Goal: Information Seeking & Learning: Learn about a topic

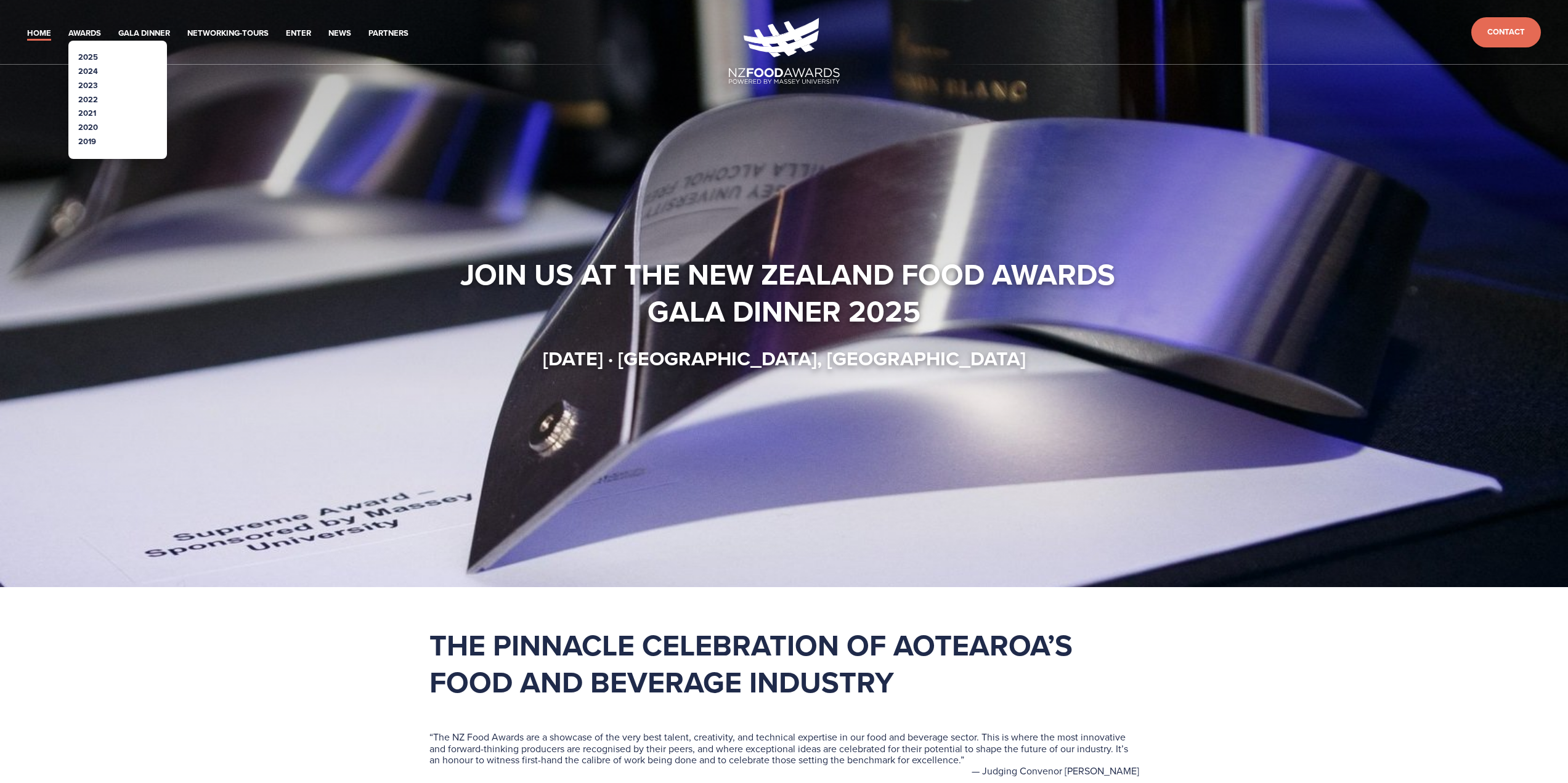
click at [84, 58] on link "2025" at bounding box center [88, 57] width 19 height 11
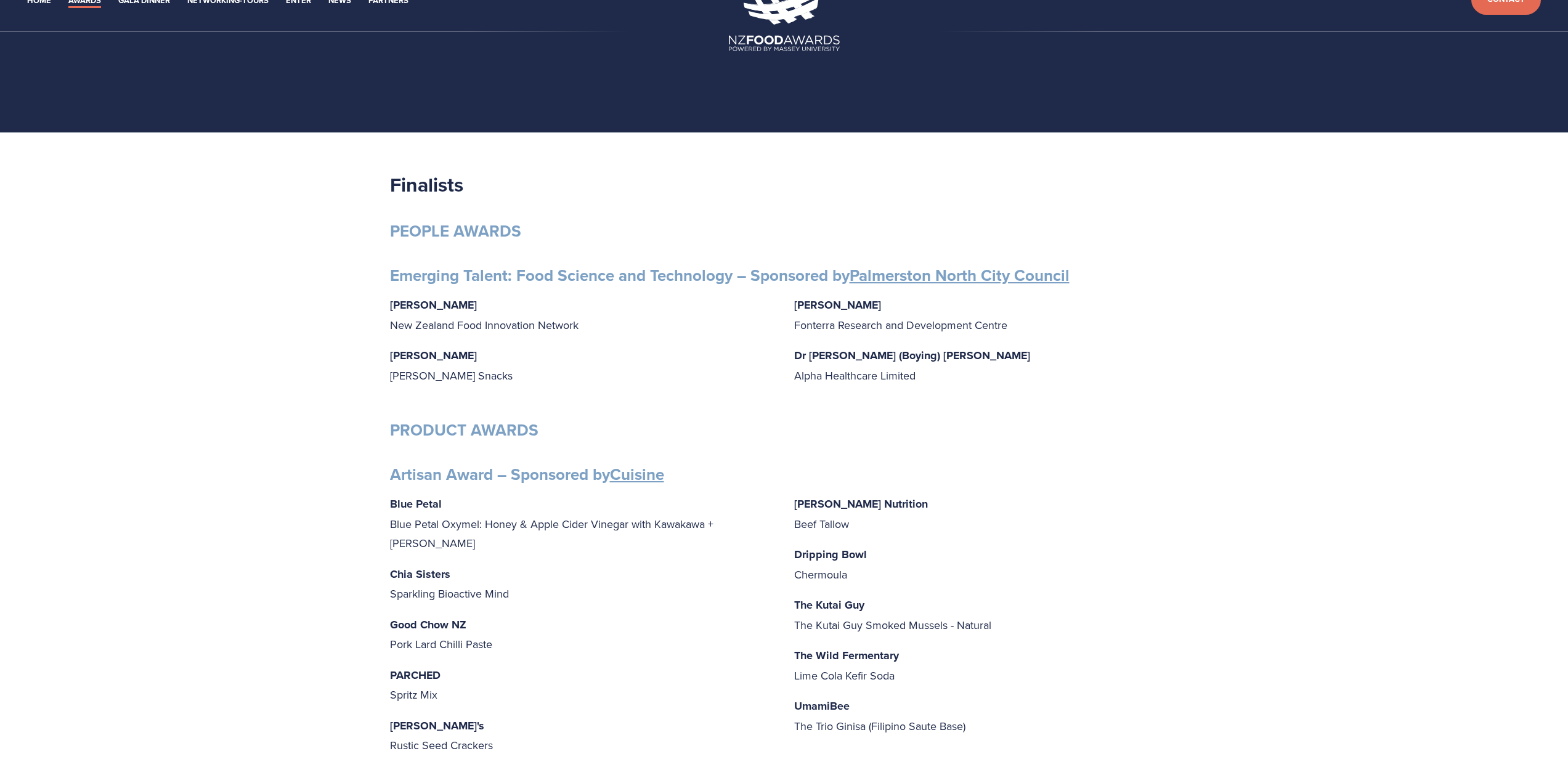
scroll to position [123, 0]
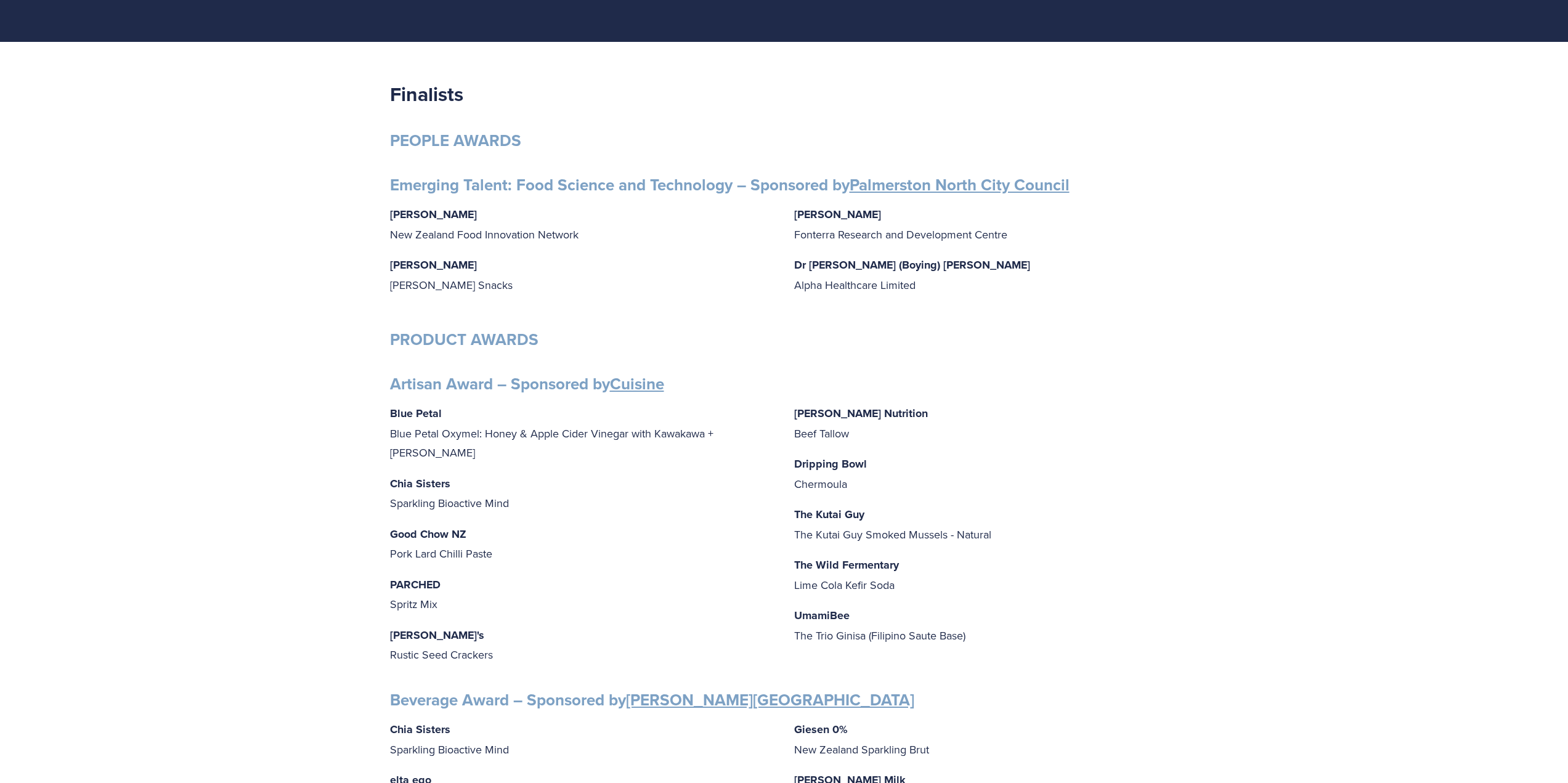
click at [799, 529] on p "The Kutai Guy The Kutai Guy Smoked Mussels - Natural" at bounding box center [985, 524] width 384 height 40
drag, startPoint x: 795, startPoint y: 530, endPoint x: 994, endPoint y: 536, distance: 199.1
click at [994, 536] on p "The Kutai Guy The Kutai Guy Smoked Mussels - Natural" at bounding box center [985, 524] width 384 height 40
copy p "The Kutai Guy Smoked Mussels - Natural"
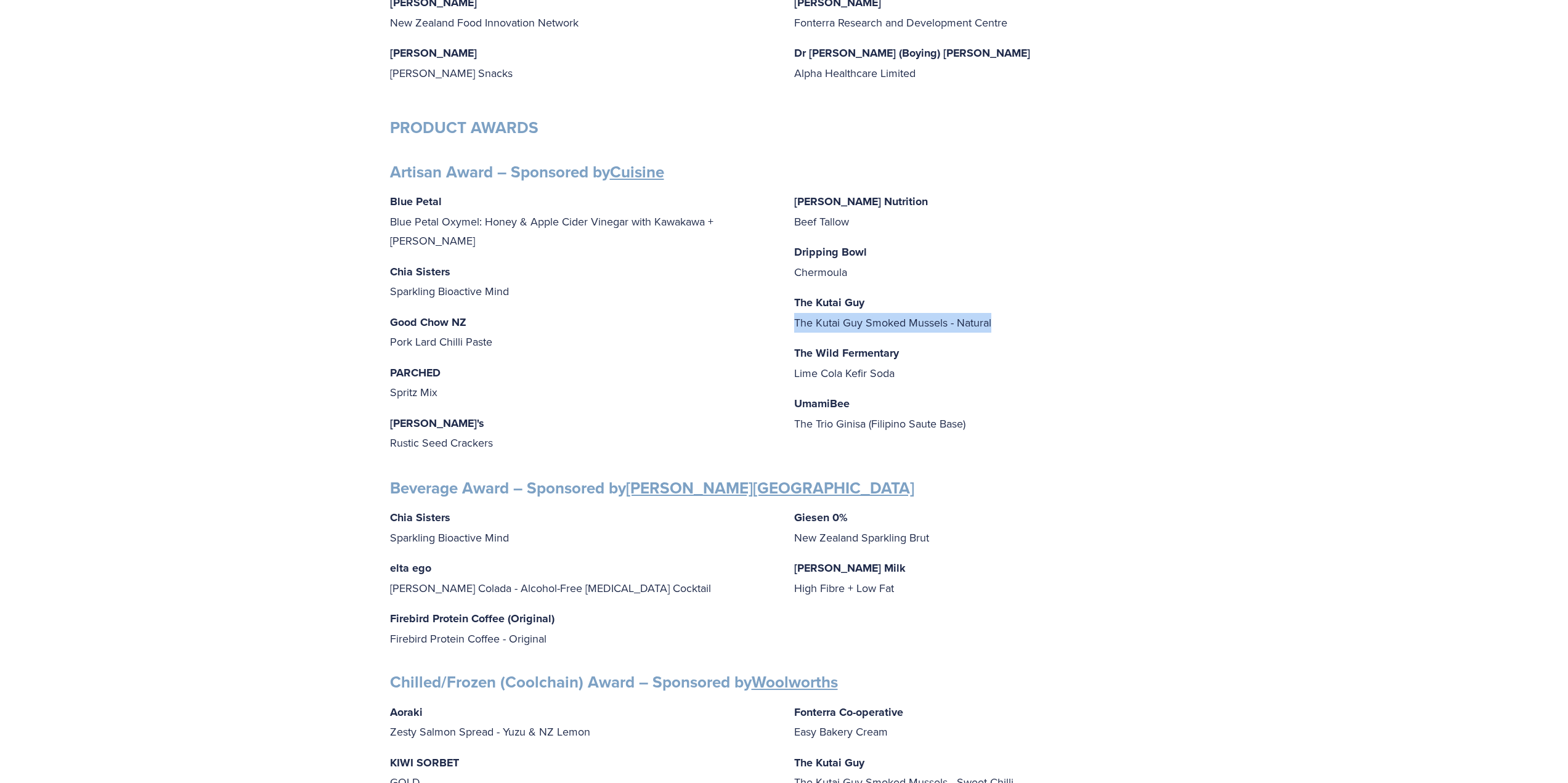
scroll to position [370, 0]
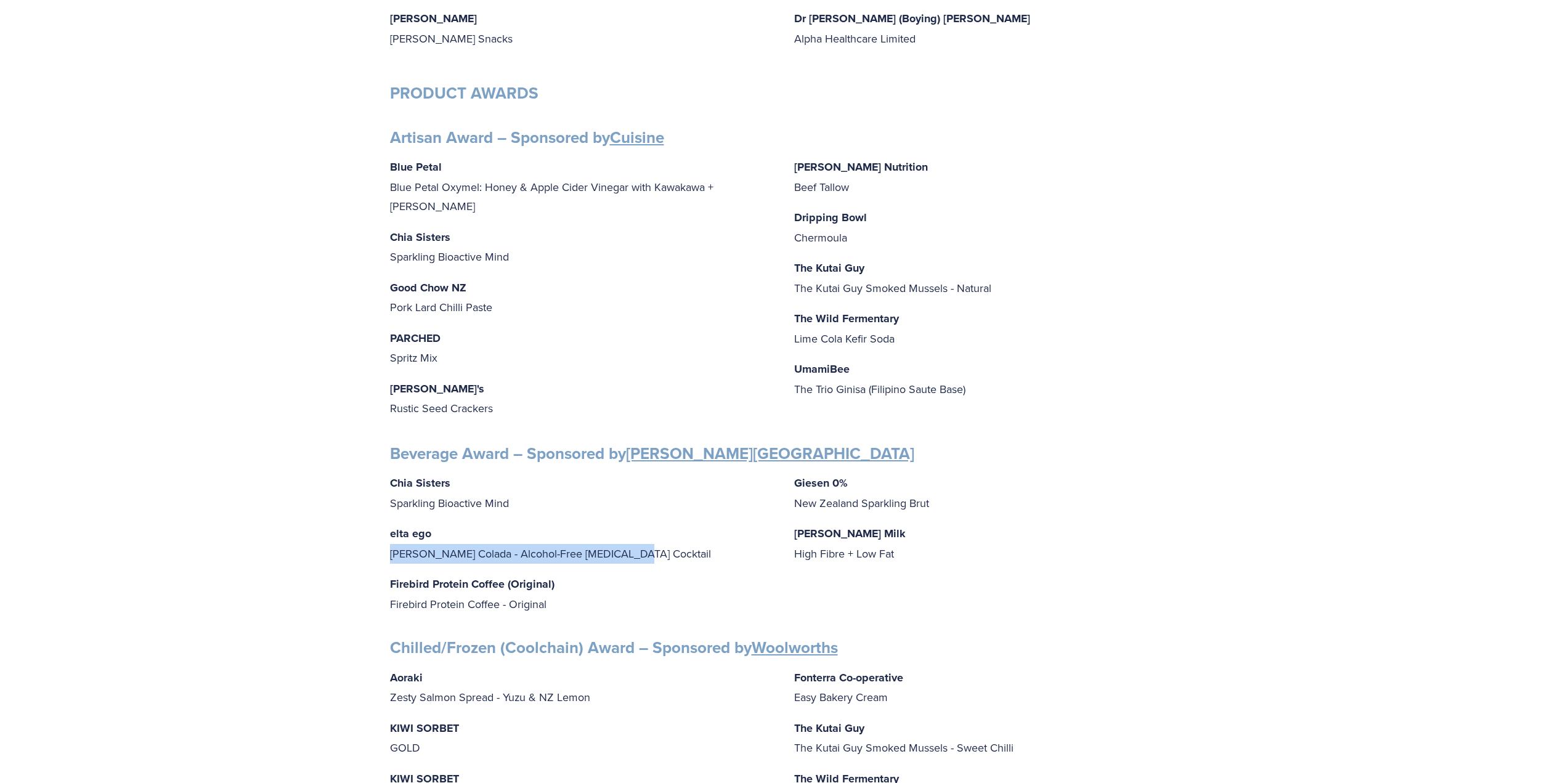
drag, startPoint x: 630, startPoint y: 542, endPoint x: 391, endPoint y: 538, distance: 239.0
click at [391, 538] on p "elta ego Pina Colada - Alcohol-Free Adaptogenic Cocktail" at bounding box center [582, 543] width 384 height 40
copy p "[PERSON_NAME] Colada - Alcohol-Free [MEDICAL_DATA] Cocktail"
click at [796, 544] on p "Otis Oat Milk High Fibre + Low Fat" at bounding box center [985, 543] width 384 height 40
drag, startPoint x: 795, startPoint y: 541, endPoint x: 894, endPoint y: 546, distance: 99.1
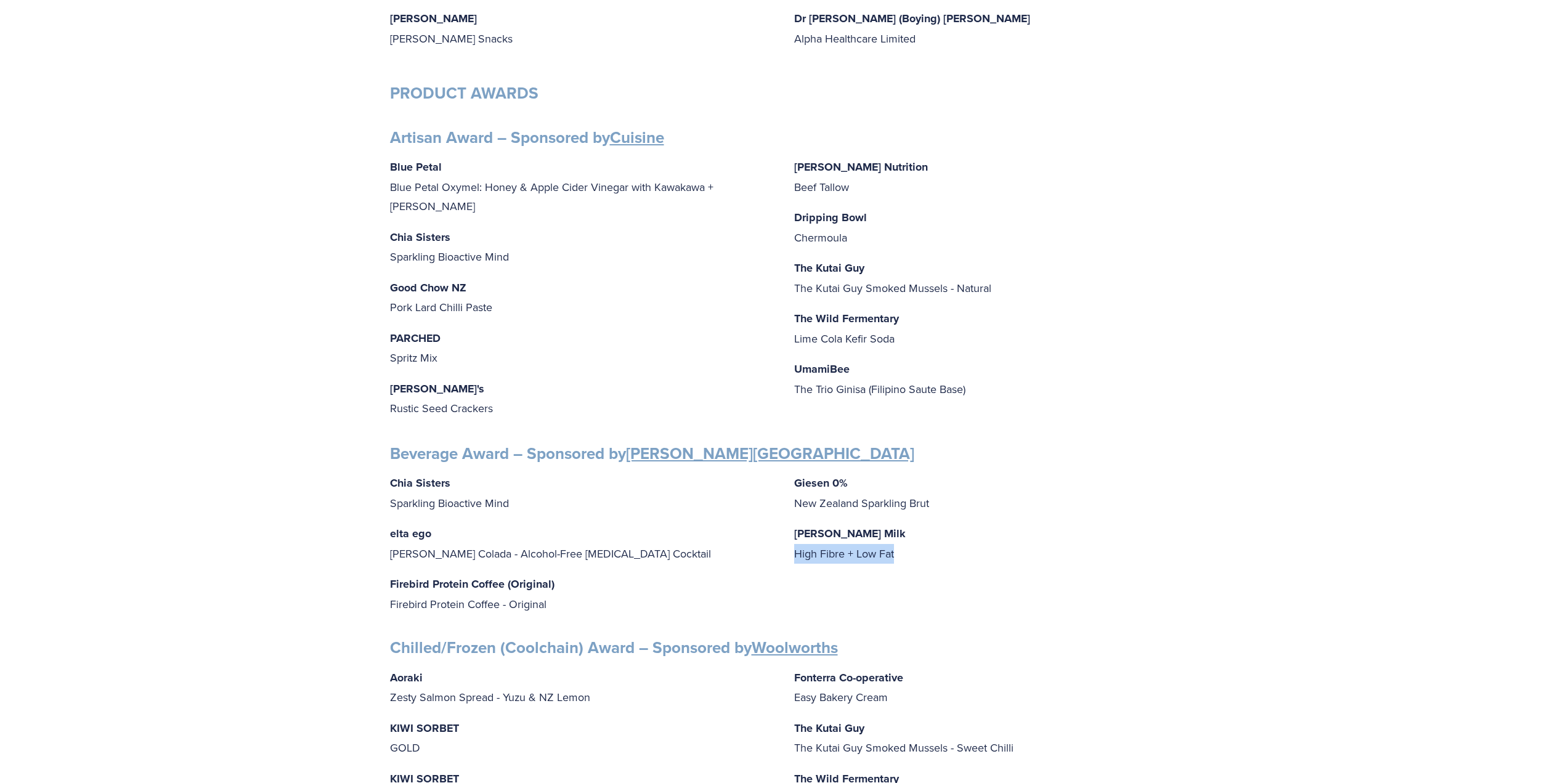
click at [894, 546] on p "Otis Oat Milk High Fibre + Low Fat" at bounding box center [985, 543] width 384 height 40
copy p "High Fibre + Low Fat"
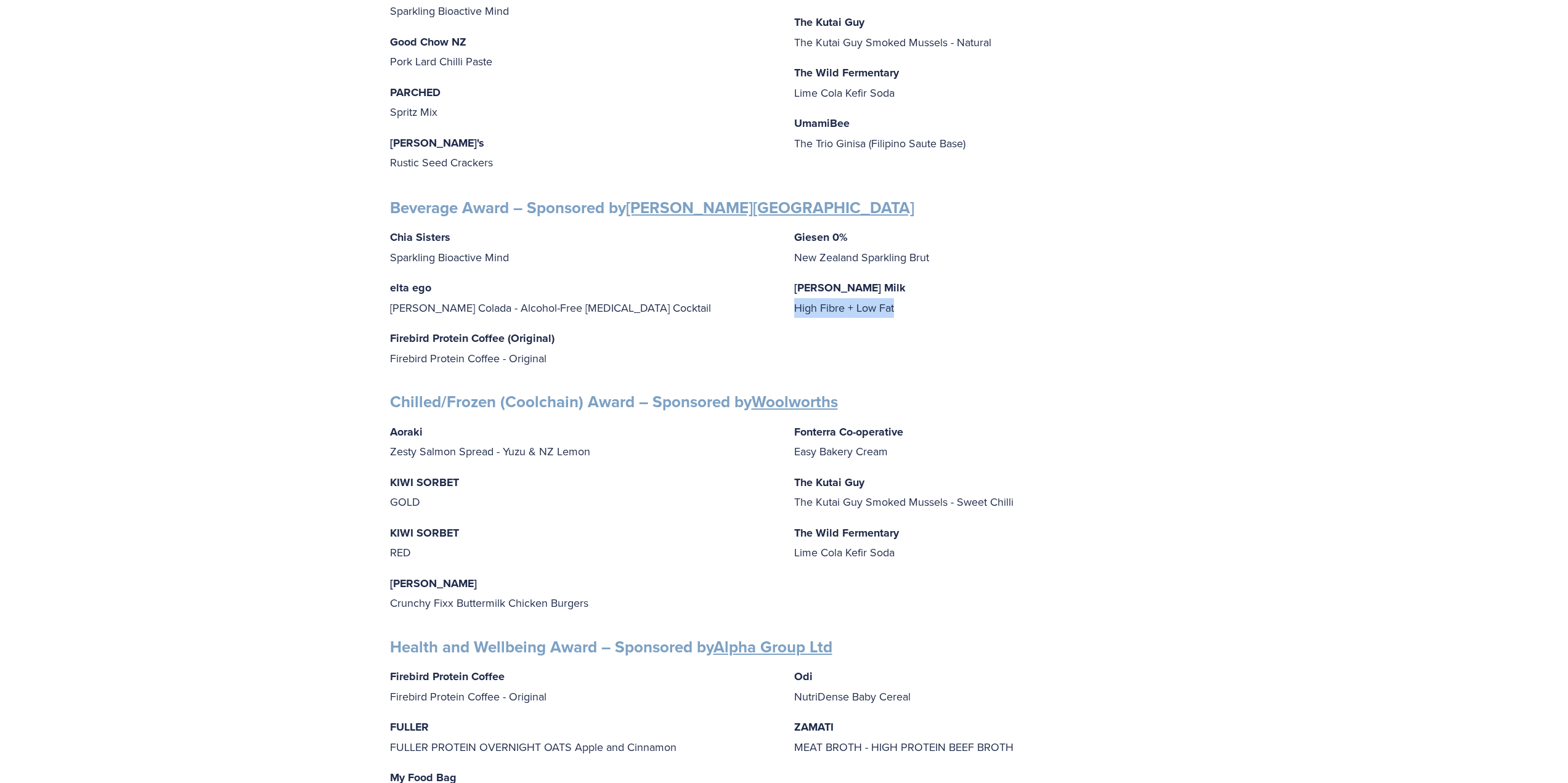
scroll to position [616, 0]
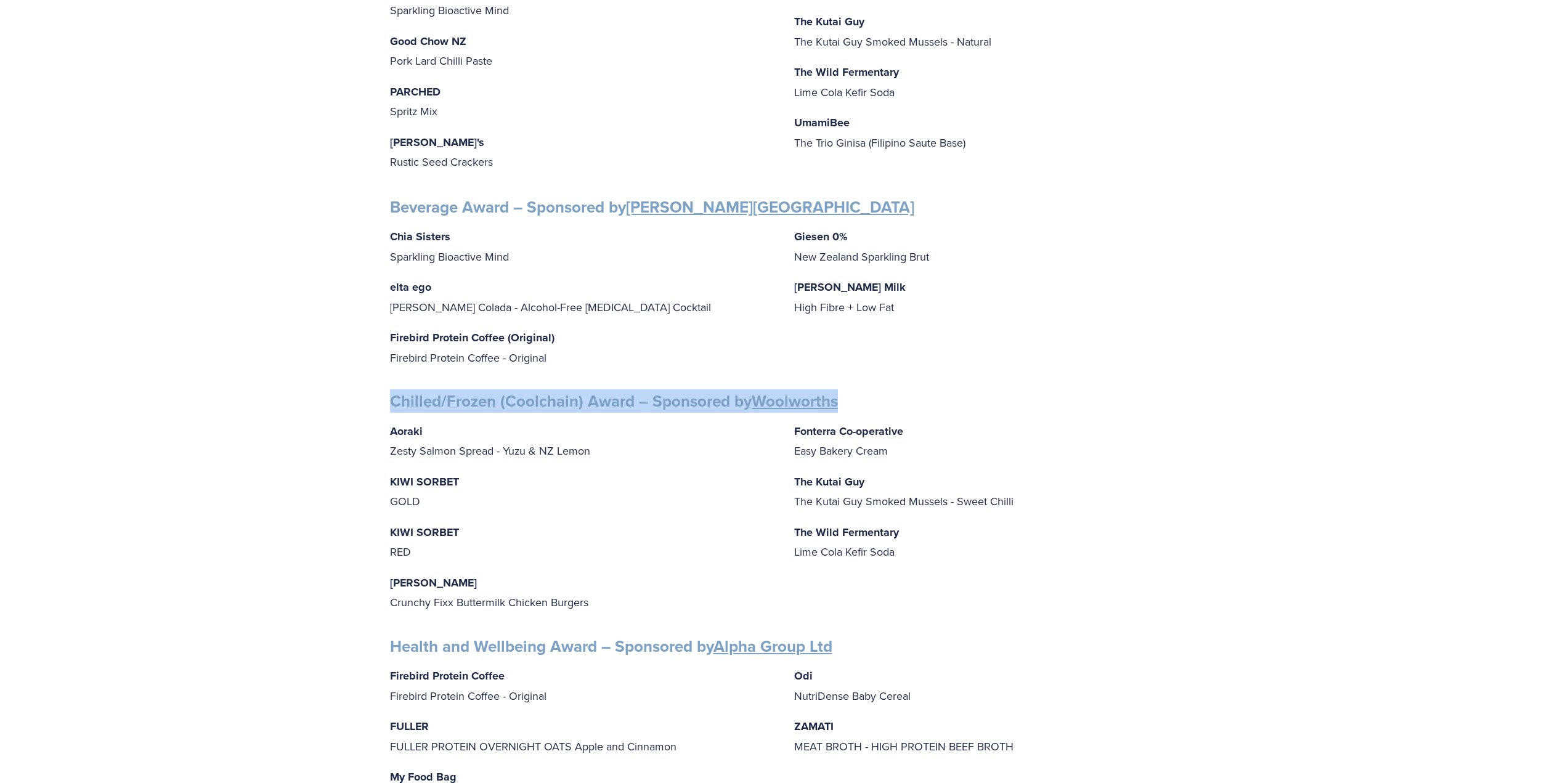
drag, startPoint x: 390, startPoint y: 391, endPoint x: 857, endPoint y: 388, distance: 467.0
click at [857, 391] on h3 "Chilled/Frozen (Coolchain) Award – Sponsored by Woolworths" at bounding box center [784, 400] width 789 height 20
copy strong "Chilled/Frozen (Coolchain) Award – Sponsored by Woolworths"
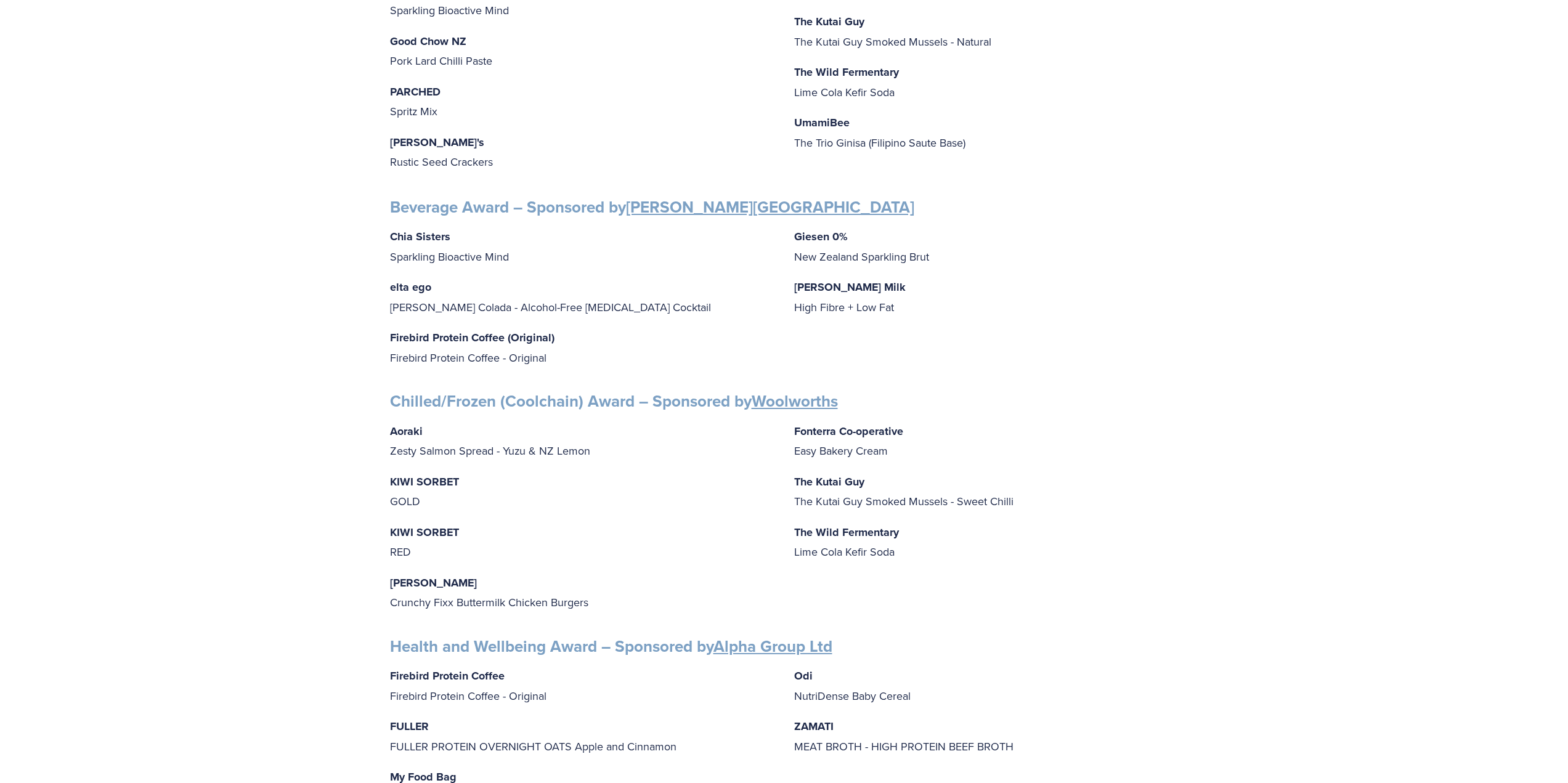
click at [894, 444] on p "Fonterra Co-operative Easy Bakery Cream" at bounding box center [985, 441] width 384 height 40
drag, startPoint x: 891, startPoint y: 439, endPoint x: 793, endPoint y: 439, distance: 98.0
click at [793, 439] on div "Aoraki Zesty Salmon Spread - Yuzu & NZ Lemon KIWI SORBET GOLD KIWI SORBET RED I…" at bounding box center [784, 517] width 789 height 191
copy p "Easy Bakery Cream"
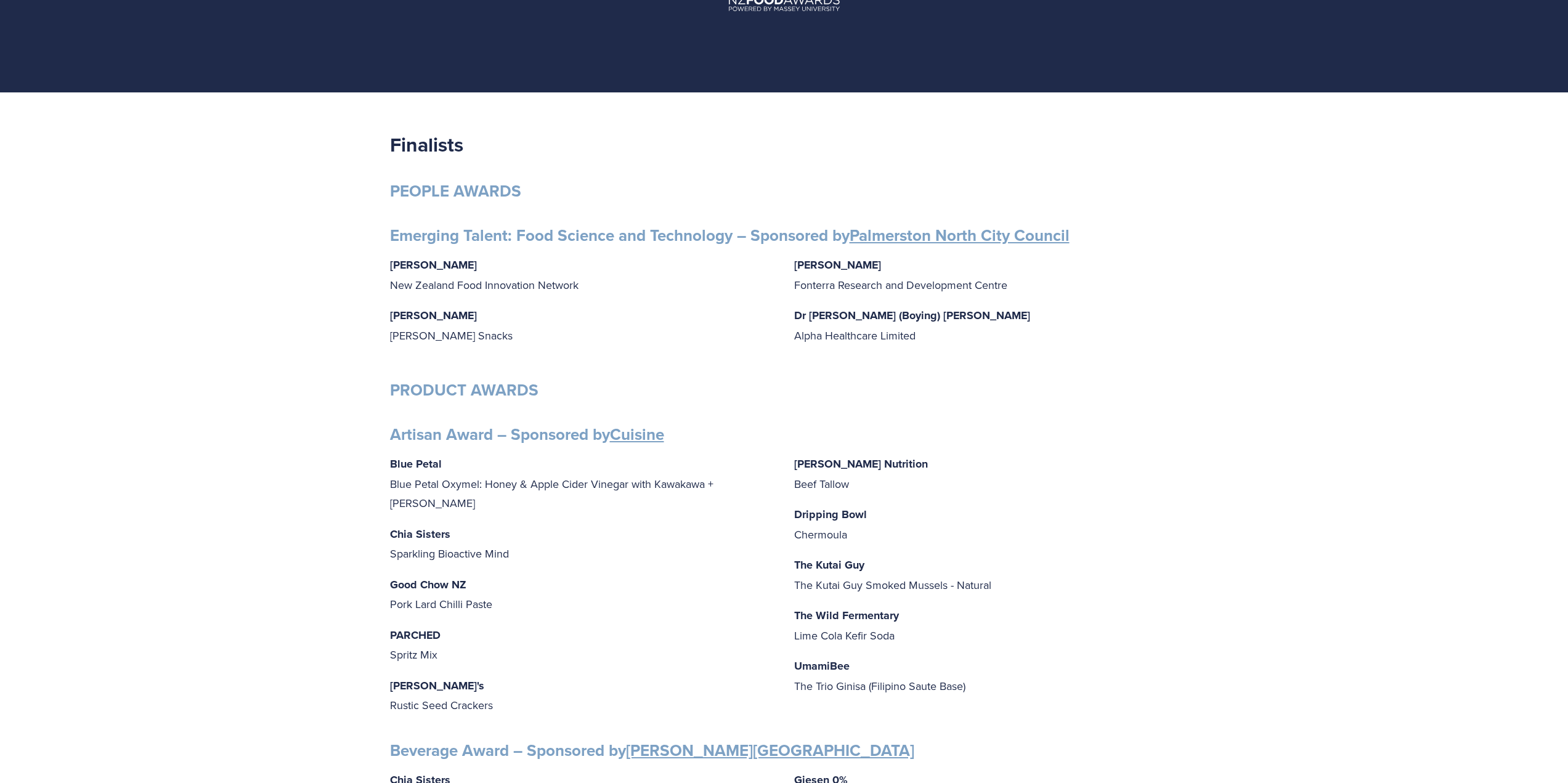
scroll to position [0, 0]
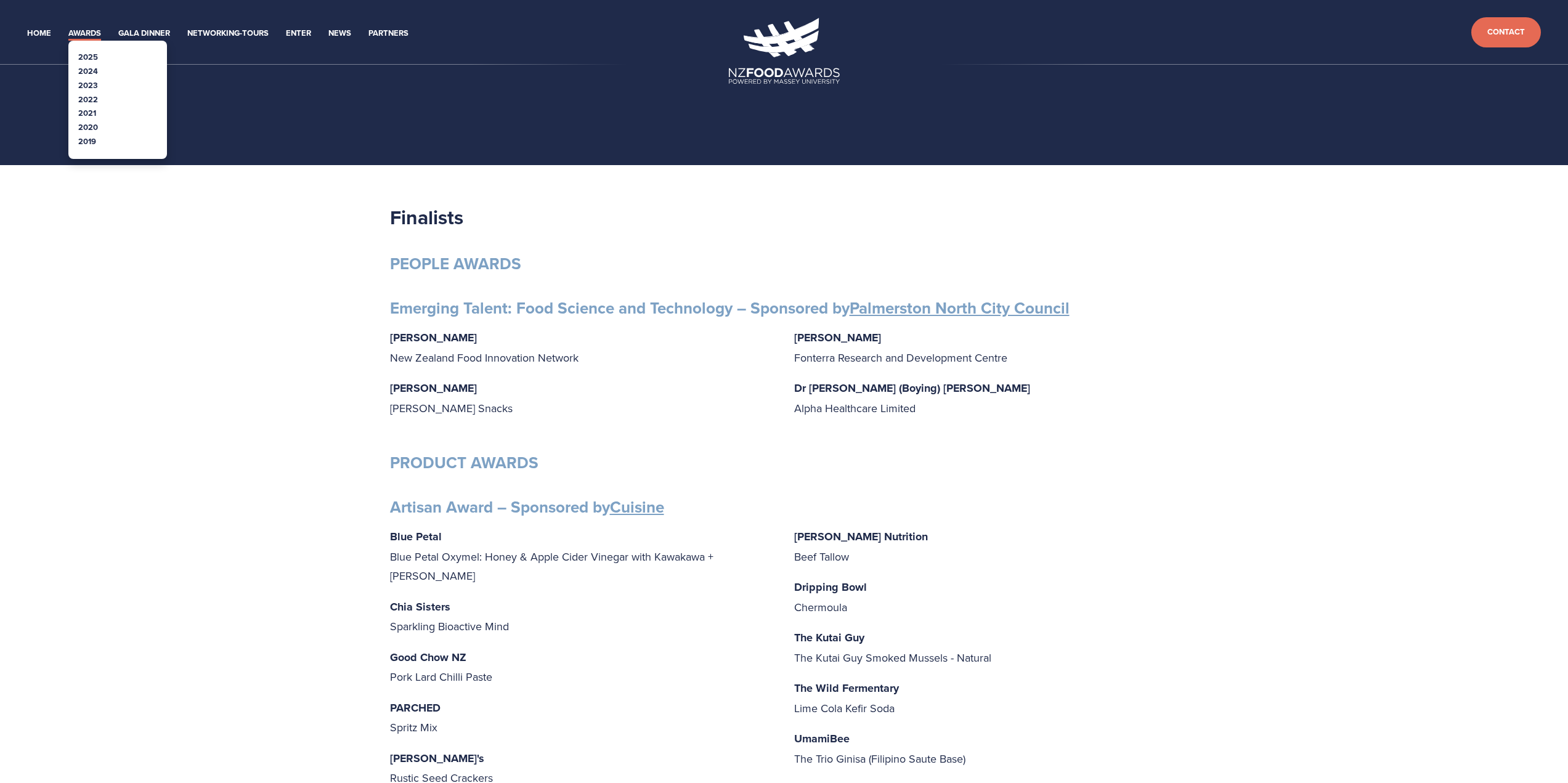
click at [87, 32] on link "Awards" at bounding box center [84, 33] width 32 height 14
click at [87, 72] on link "2024" at bounding box center [88, 71] width 19 height 11
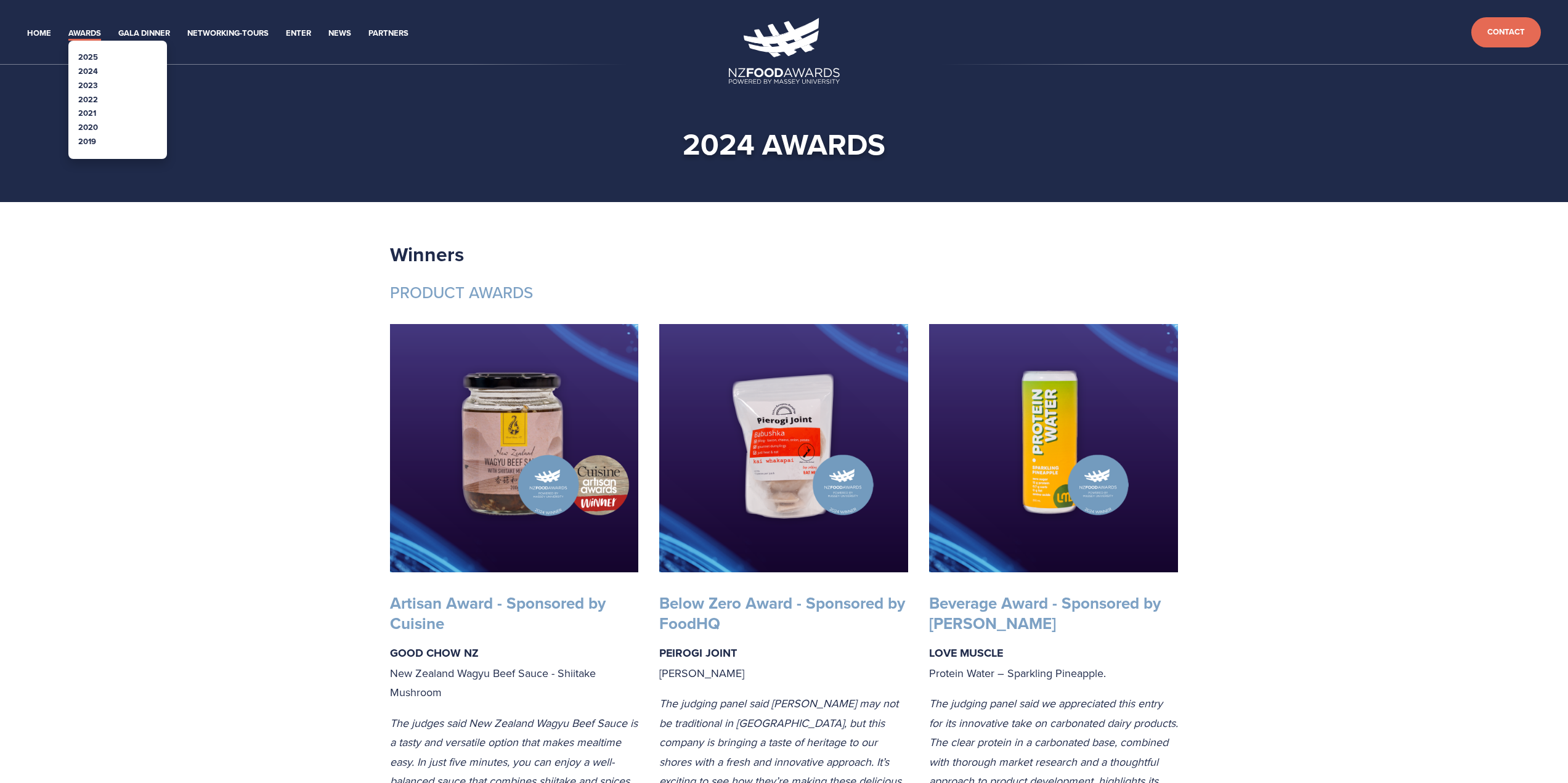
click at [86, 52] on link "2025" at bounding box center [88, 57] width 19 height 11
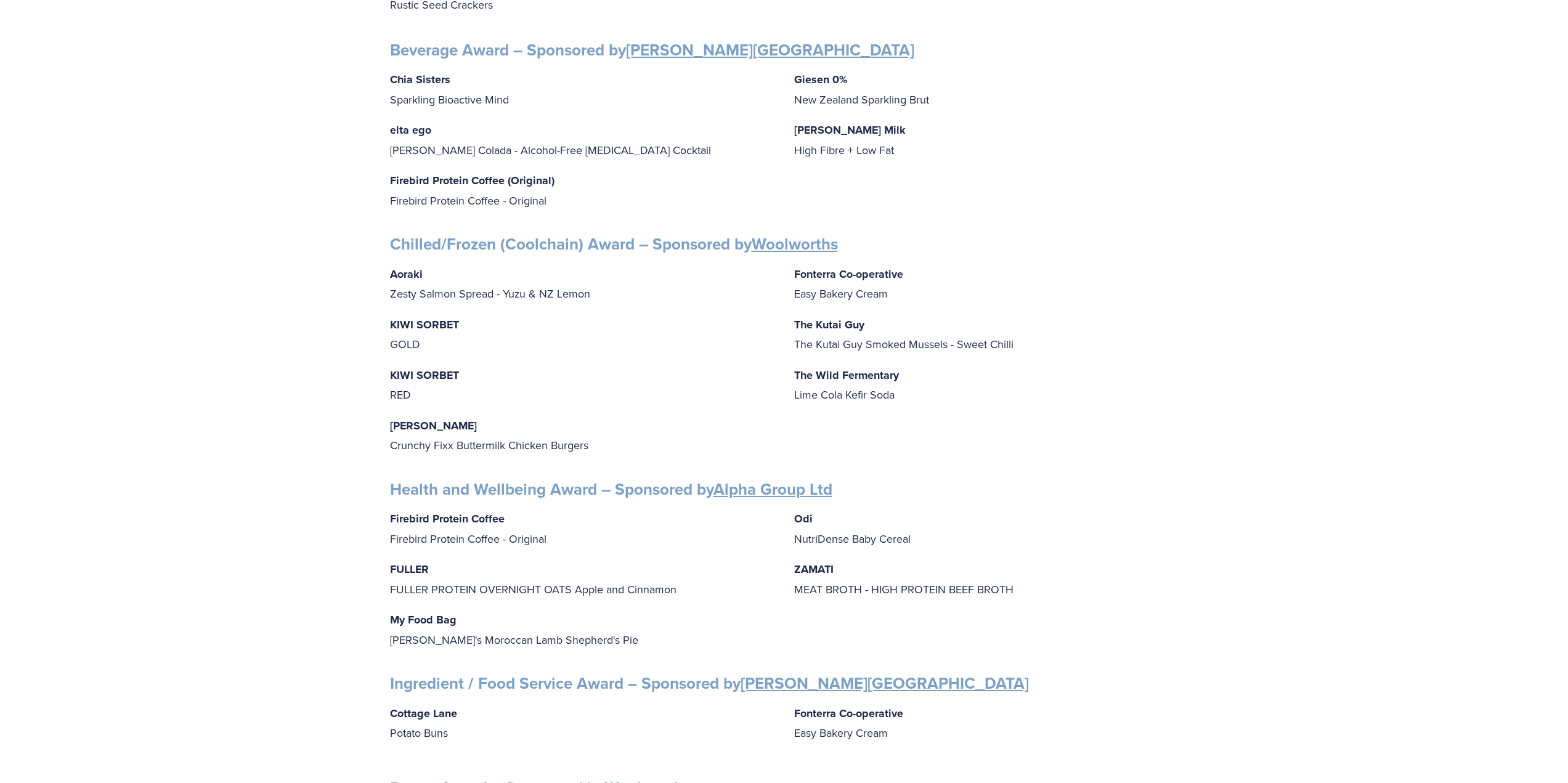
scroll to position [801, 0]
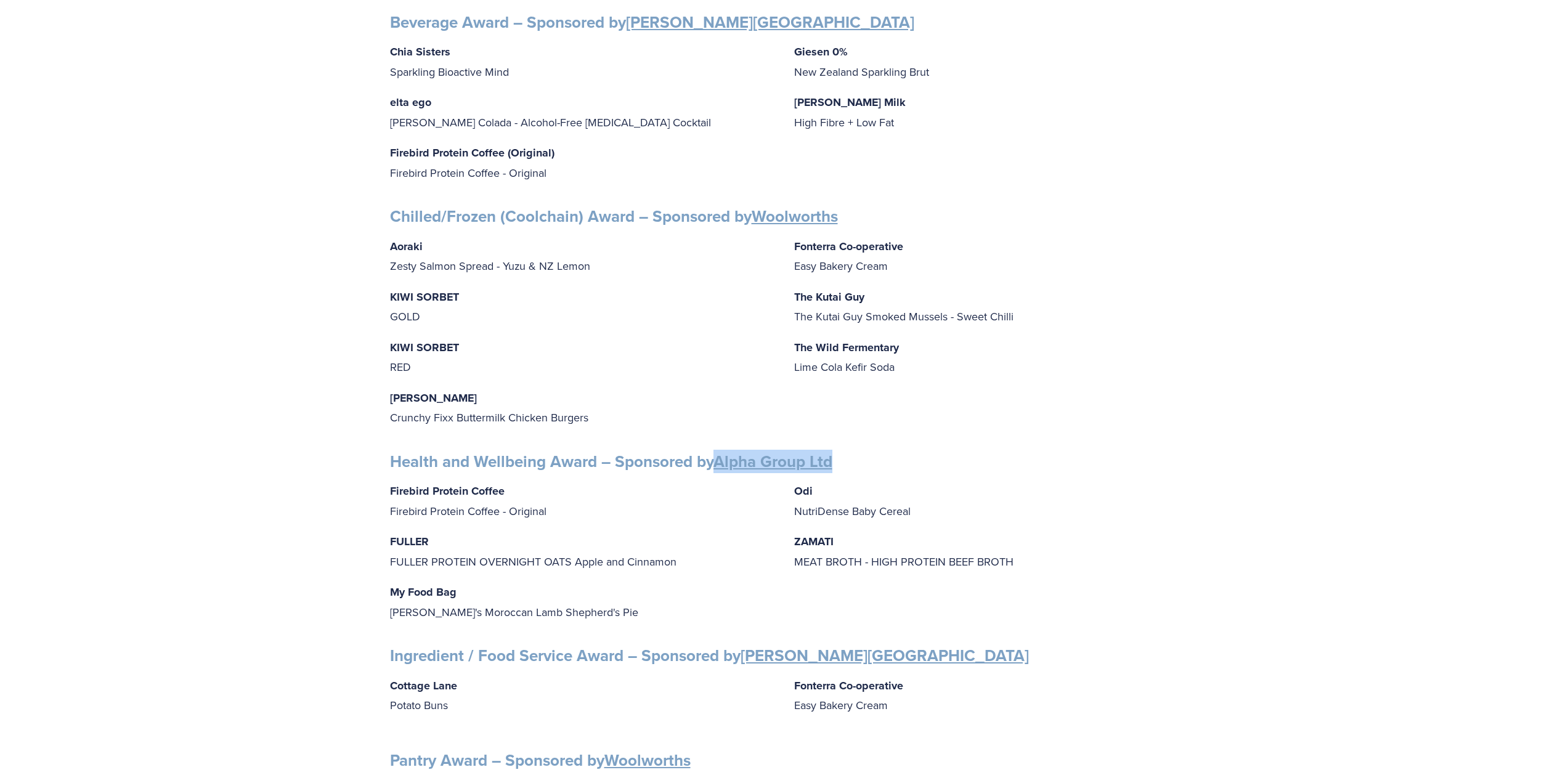
drag, startPoint x: 848, startPoint y: 445, endPoint x: 725, endPoint y: 452, distance: 123.2
click at [721, 452] on h3 "Health and Wellbeing Award – Sponsored by Alpha Group Ltd" at bounding box center [784, 461] width 789 height 20
copy link "Alpha Group Ltd"
click at [511, 481] on p "Firebird Protein Coffee Firebird Protein Coffee - Original" at bounding box center [582, 500] width 384 height 40
drag, startPoint x: 509, startPoint y: 484, endPoint x: 388, endPoint y: 481, distance: 121.0
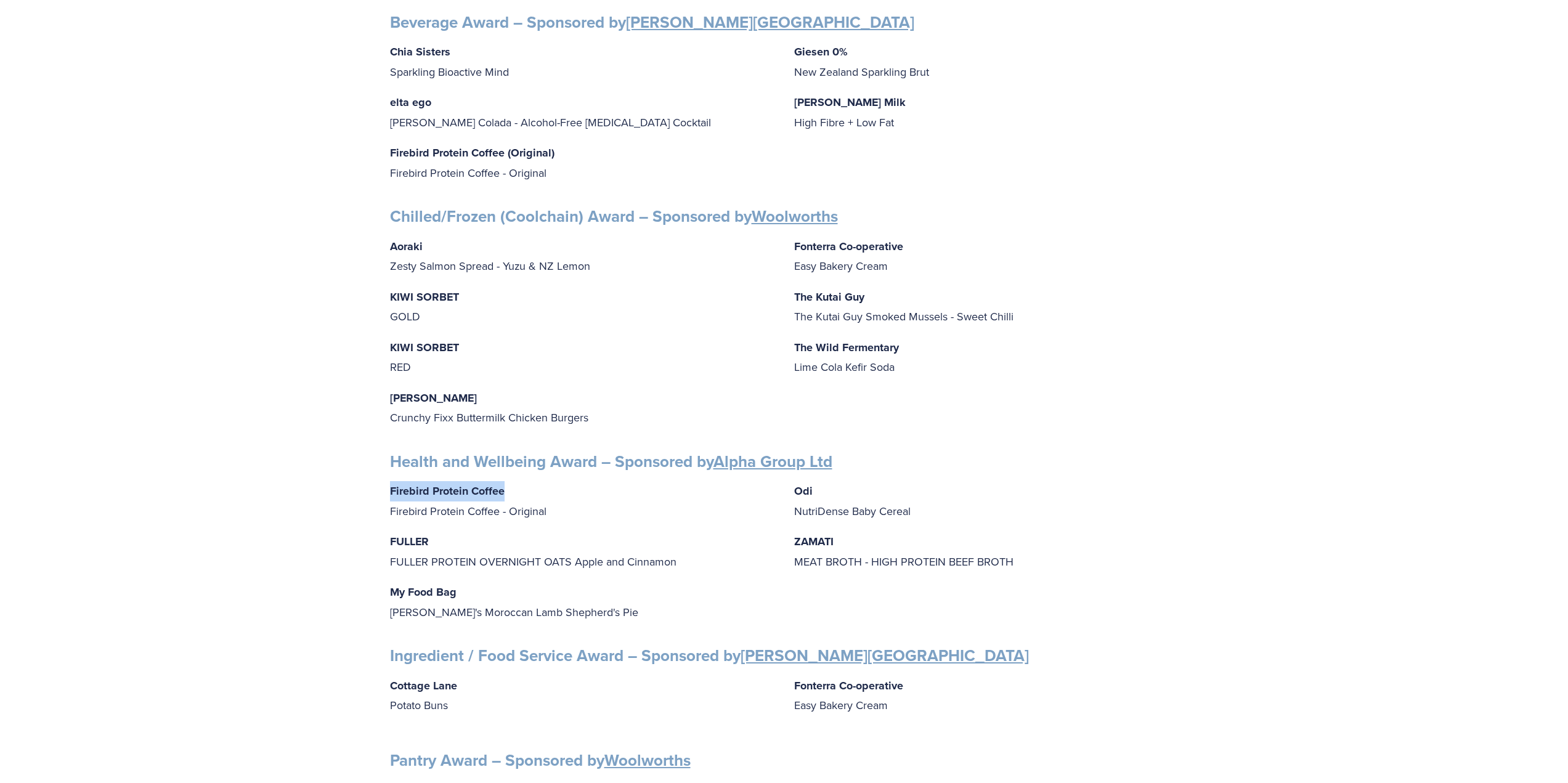
click at [388, 481] on div "Finalists PEOPLE AWARDS Emerging Talent: Food Science and Technology – Sponsore…" at bounding box center [784, 434] width 809 height 2060
copy strong "Firebird Protein Coffee"
click at [539, 500] on p "Firebird Protein Coffee Firebird Protein Coffee - Original" at bounding box center [582, 500] width 384 height 40
drag, startPoint x: 553, startPoint y: 495, endPoint x: 388, endPoint y: 495, distance: 165.0
click at [388, 495] on div "Finalists PEOPLE AWARDS Emerging Talent: Food Science and Technology – Sponsore…" at bounding box center [784, 434] width 809 height 2060
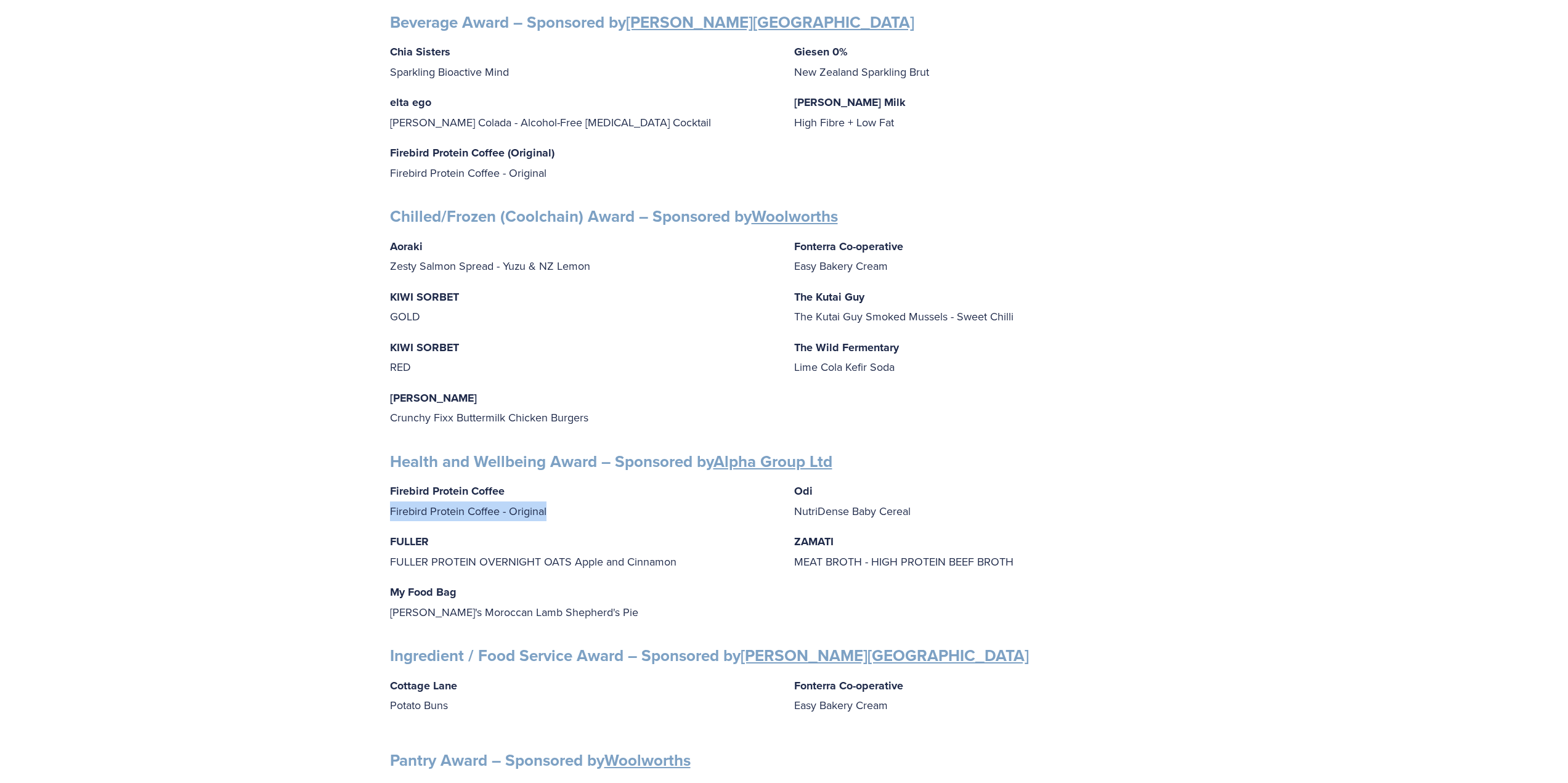
copy p "Firebird Protein Coffee - Original"
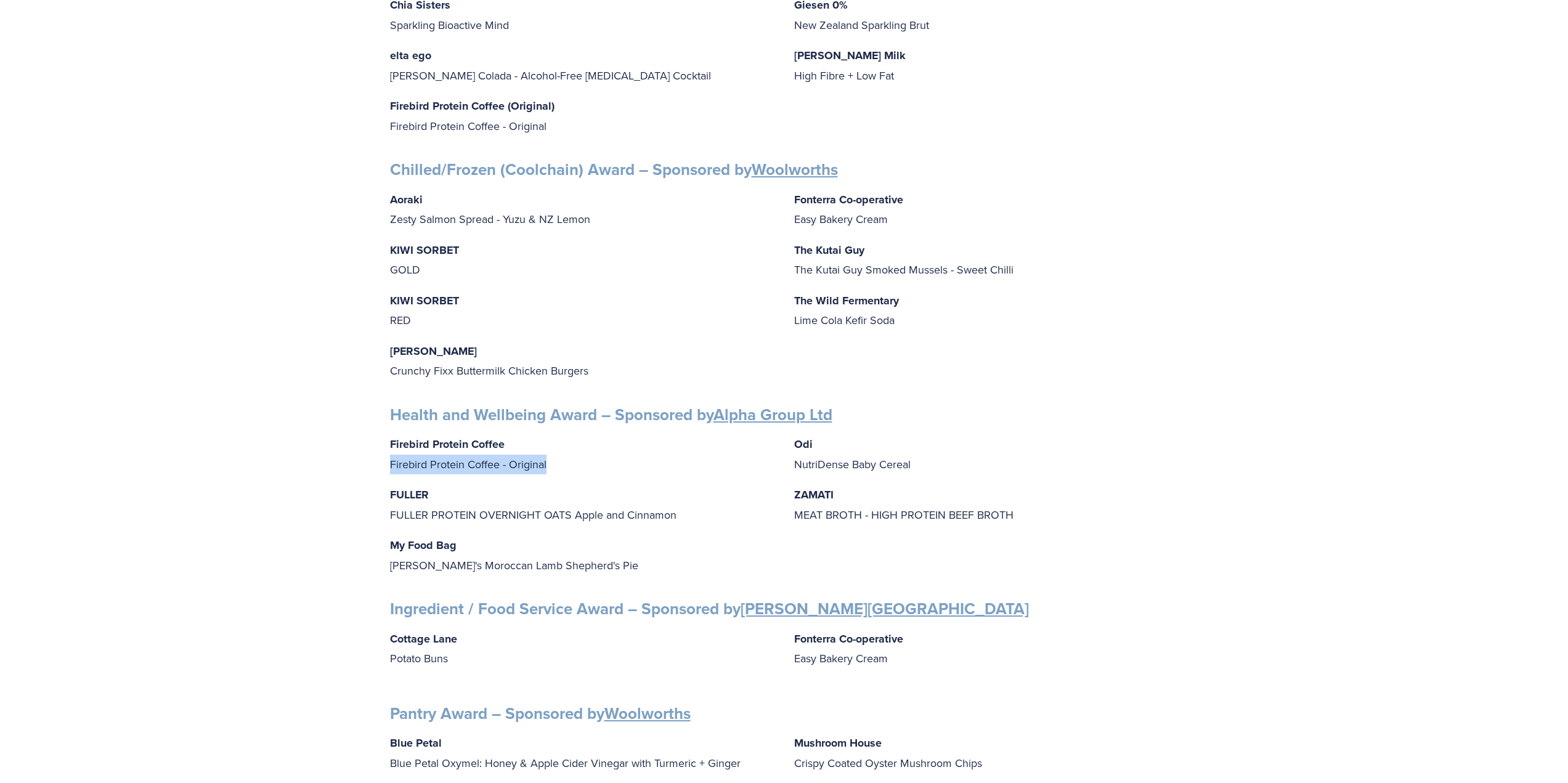
scroll to position [985, 0]
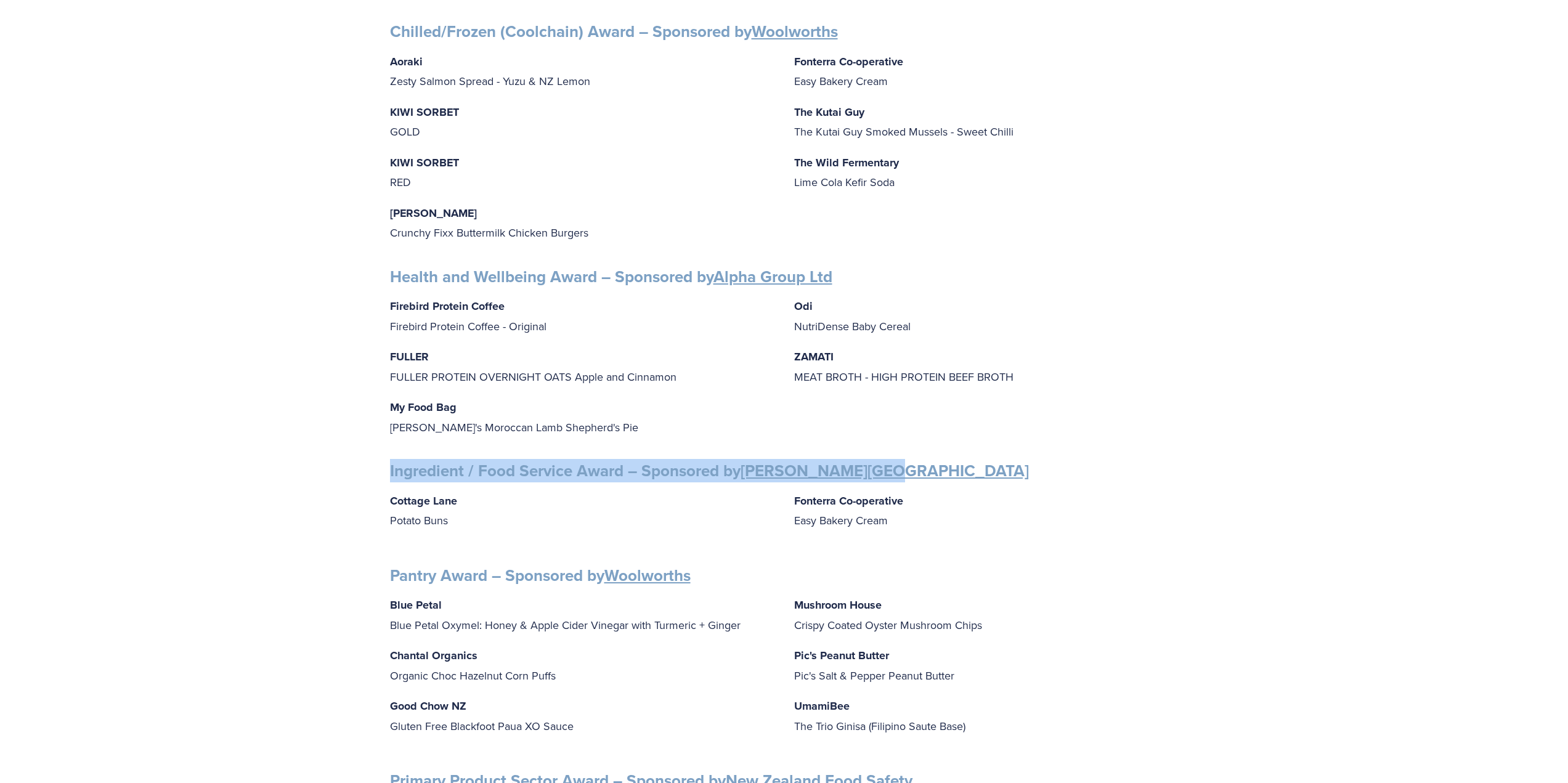
drag, startPoint x: 390, startPoint y: 456, endPoint x: 894, endPoint y: 469, distance: 504.2
click at [894, 469] on h3 "Ingredient / Food Service Award – Sponsored by Massey University" at bounding box center [784, 470] width 789 height 20
copy strong "Ingredient / Food Service Award – Sponsored by Massey University"
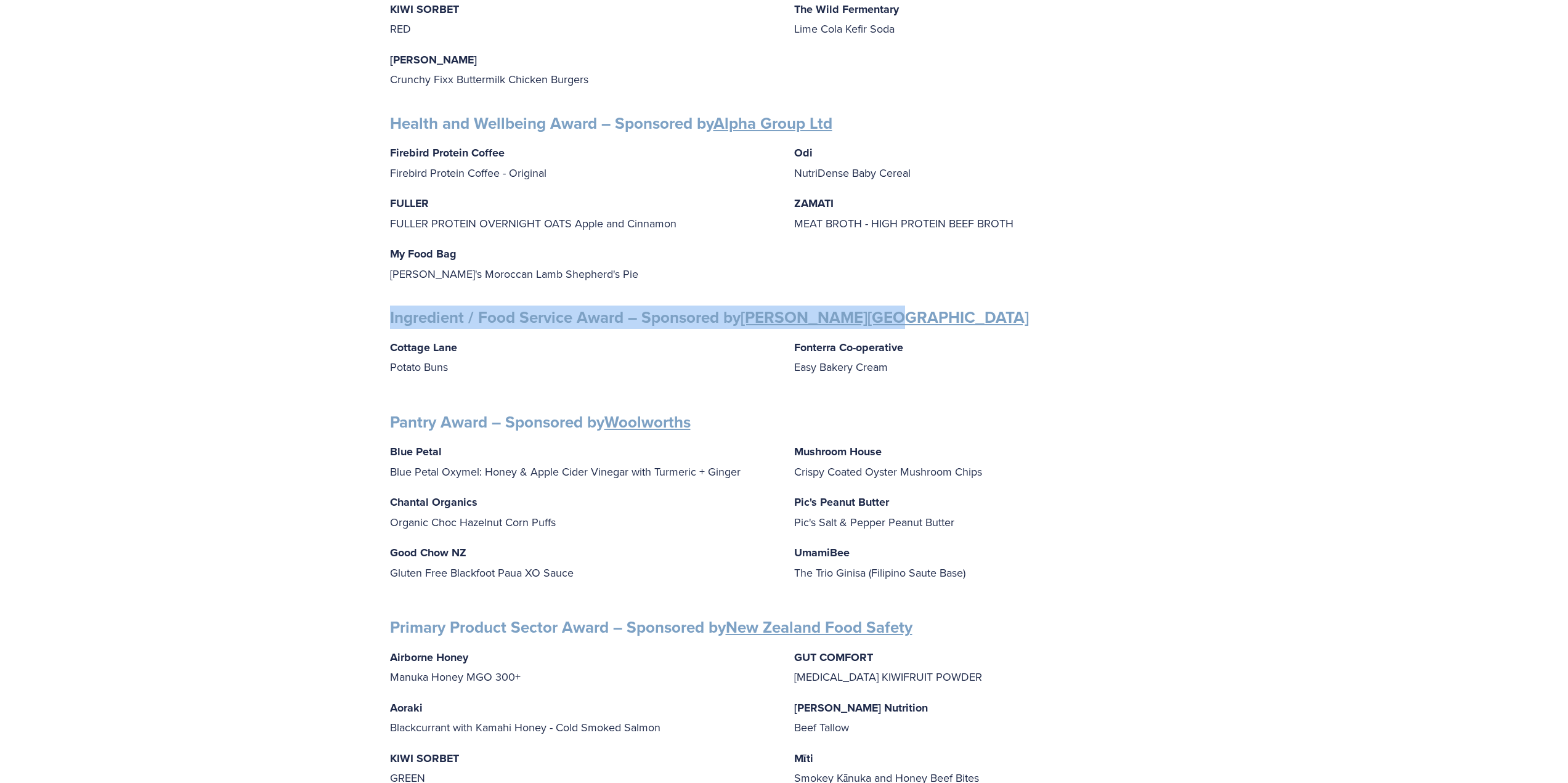
scroll to position [1170, 0]
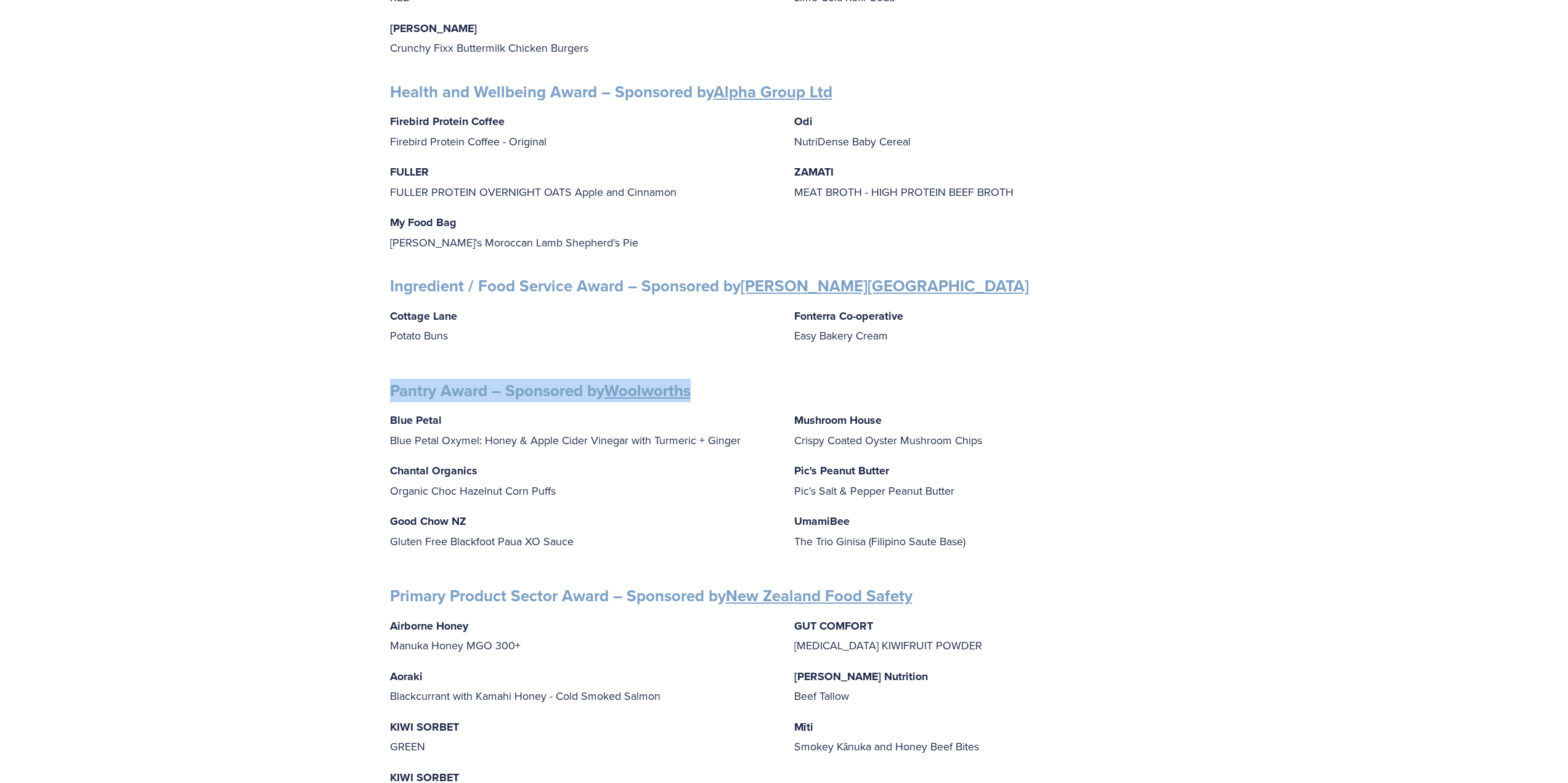
drag, startPoint x: 720, startPoint y: 381, endPoint x: 387, endPoint y: 363, distance: 333.5
click at [387, 363] on div "Finalists PEOPLE AWARDS Emerging Talent: Food Science and Technology – Sponsore…" at bounding box center [784, 64] width 809 height 2060
copy strong "Pantry Award – Sponsored by Woolworths"
drag, startPoint x: 391, startPoint y: 458, endPoint x: 565, endPoint y: 479, distance: 175.3
click at [565, 479] on p "Chantal Organics Organic Choc Hazelnut Corn Puffs" at bounding box center [582, 480] width 384 height 40
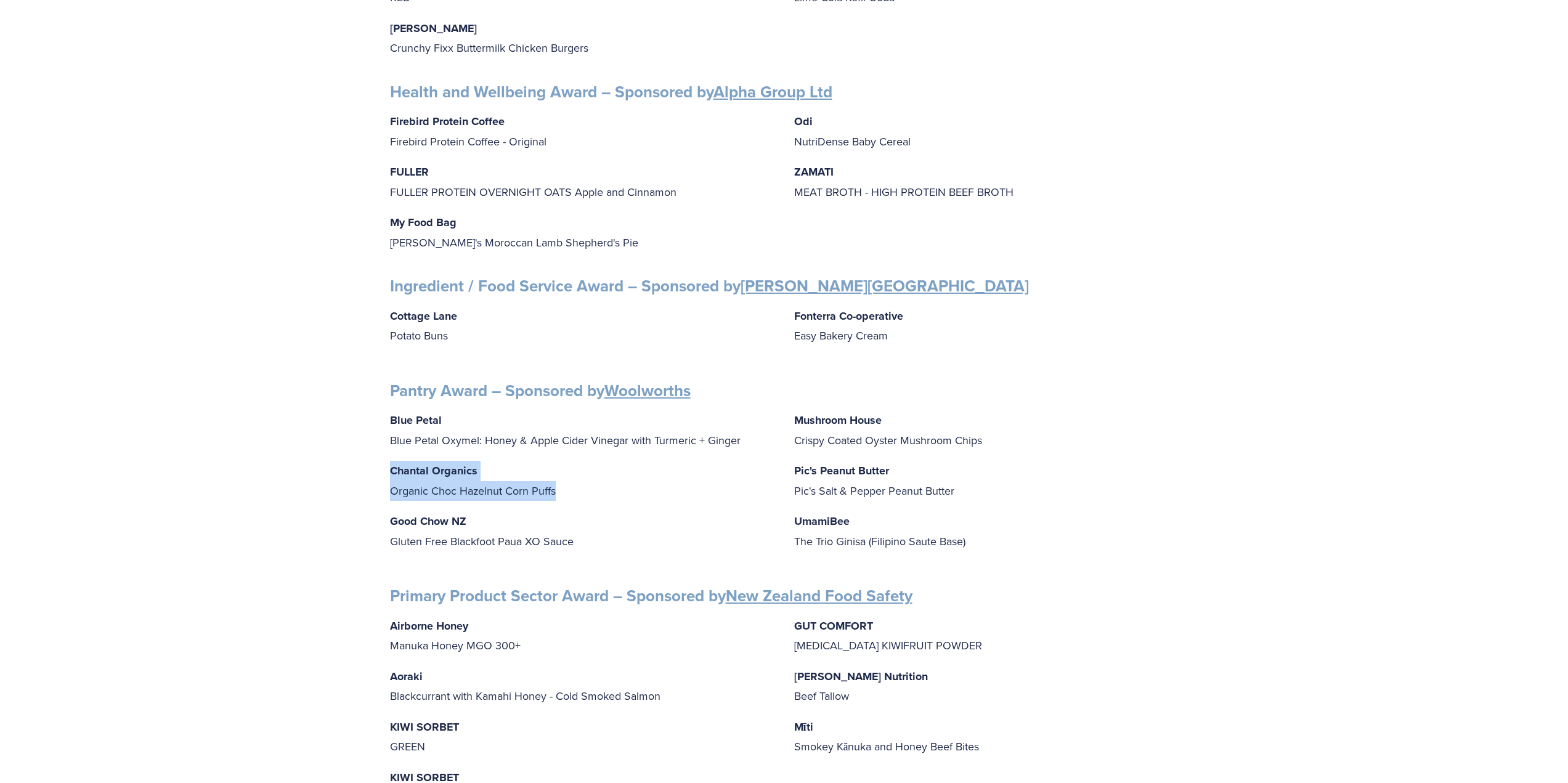
copy p "Chantal Organics Organic Choc Hazelnut Corn Puffs"
click at [453, 482] on p "Chantal Organics Organic Choc Hazelnut Corn Puffs" at bounding box center [582, 480] width 384 height 40
drag, startPoint x: 560, startPoint y: 480, endPoint x: 391, endPoint y: 474, distance: 169.1
click at [391, 474] on p "Chantal Organics Organic Choc Hazelnut Corn Puffs" at bounding box center [582, 480] width 384 height 40
copy p "Organic Choc Hazelnut Corn Puffs"
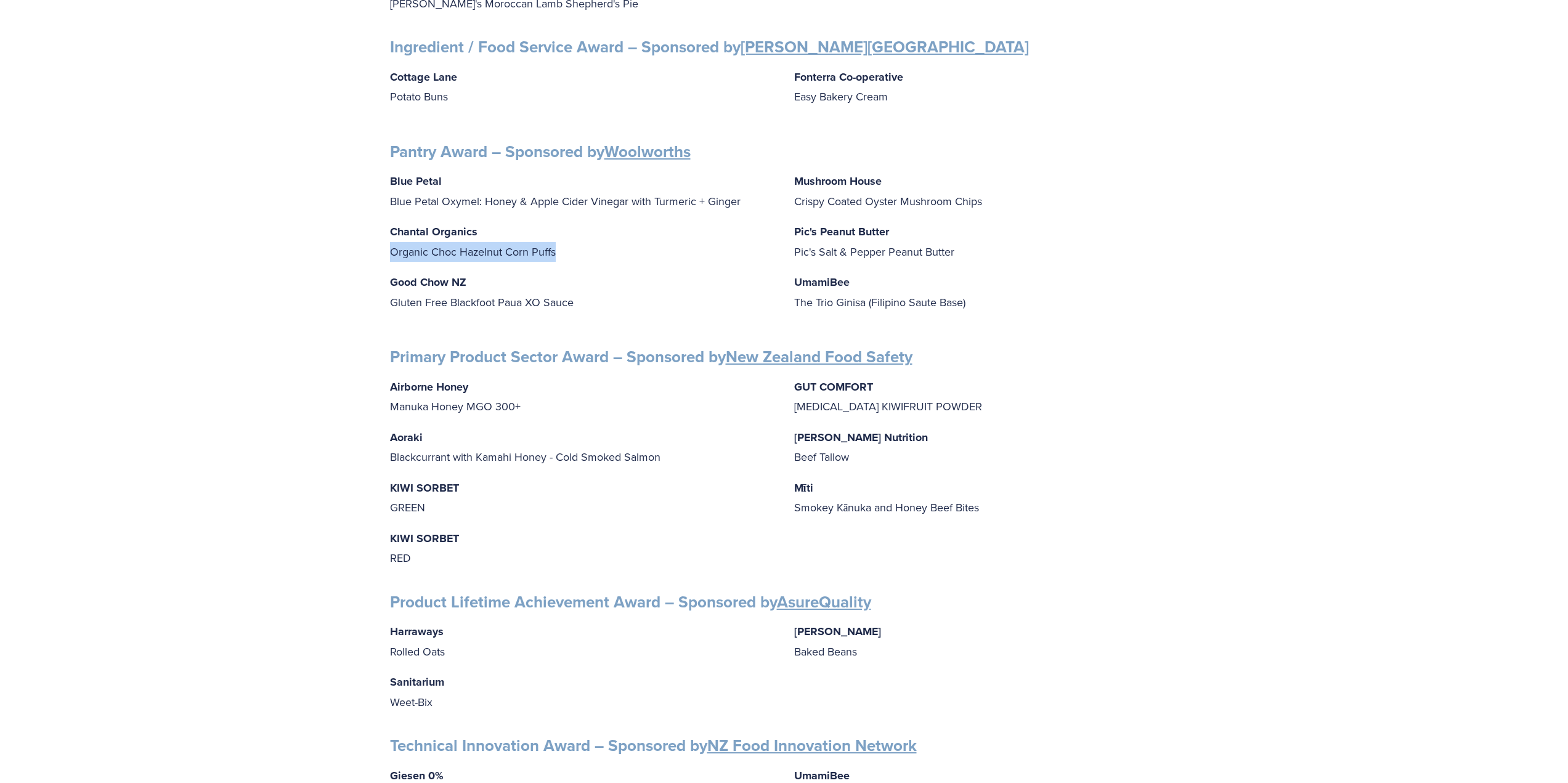
scroll to position [1417, 0]
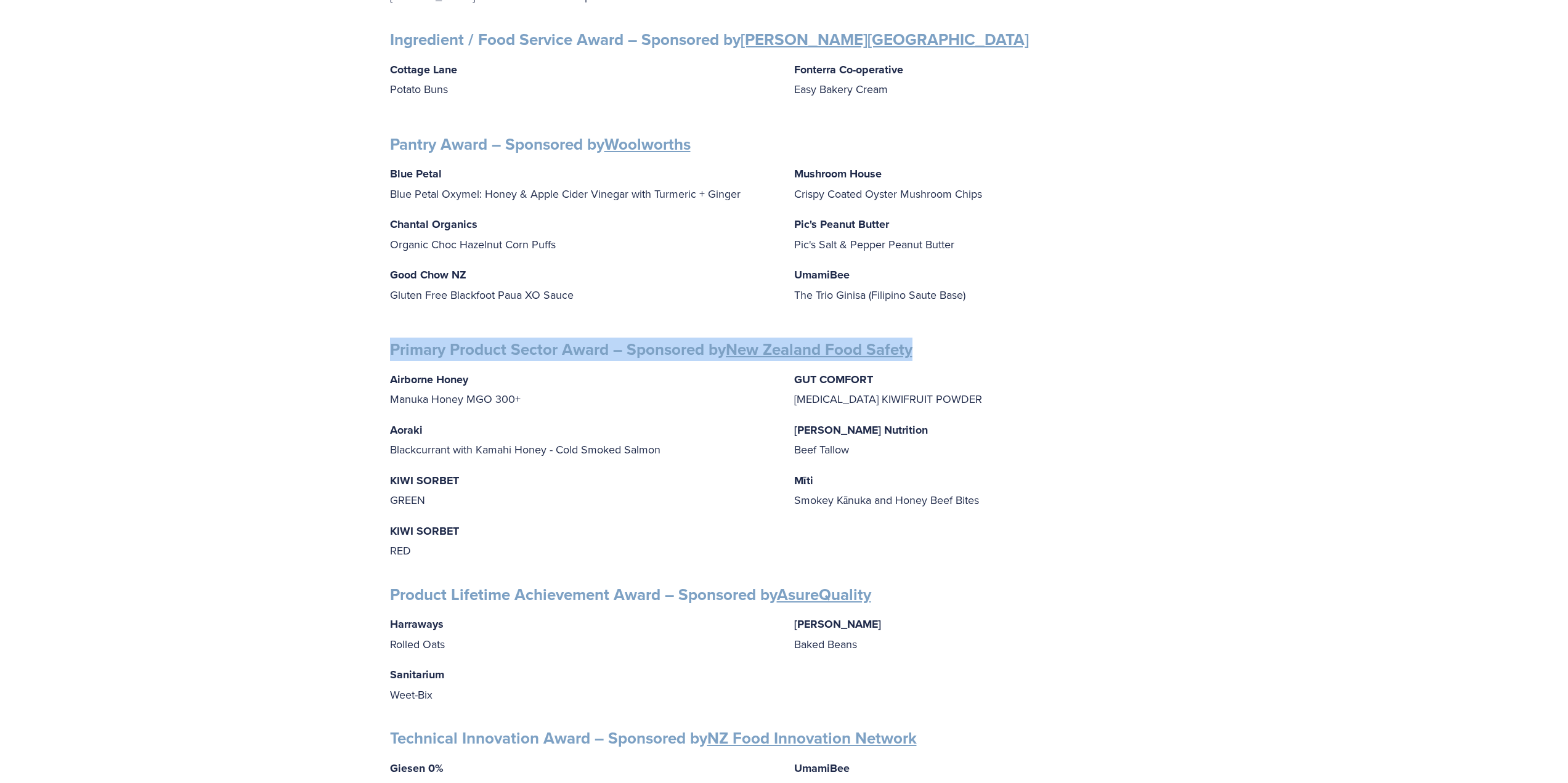
drag, startPoint x: 933, startPoint y: 338, endPoint x: 379, endPoint y: 314, distance: 554.5
copy strong "Primary Product Sector Award – Sponsored by New Zealand Food Safety"
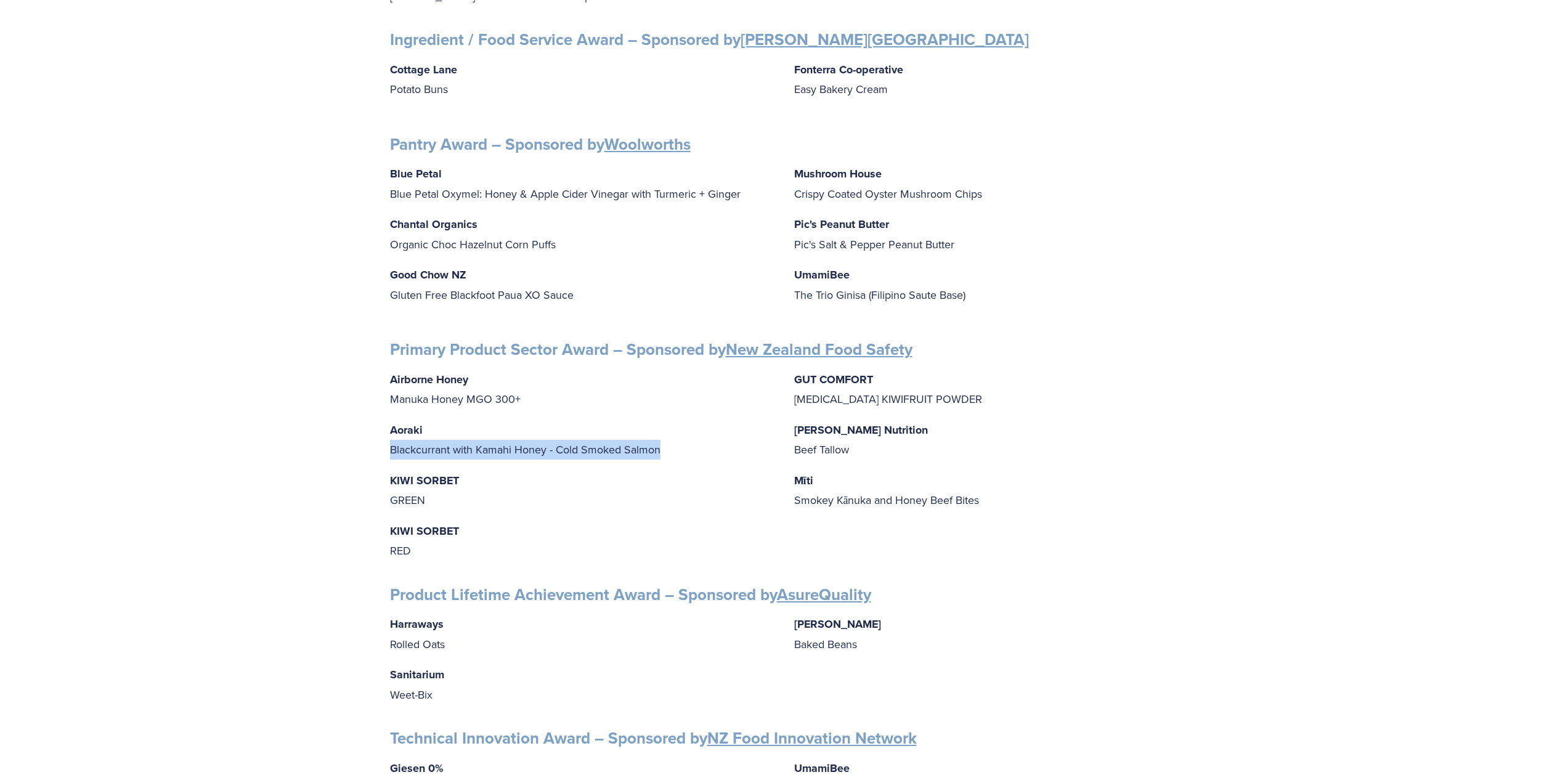
drag, startPoint x: 661, startPoint y: 440, endPoint x: 389, endPoint y: 448, distance: 272.1
click at [390, 448] on p "Aoraki Blackcurrant with Kamahi Honey - Cold Smoked Salmon" at bounding box center [582, 439] width 384 height 40
copy p "Blackcurrant with Kamahi Honey - Cold Smoked Salmon"
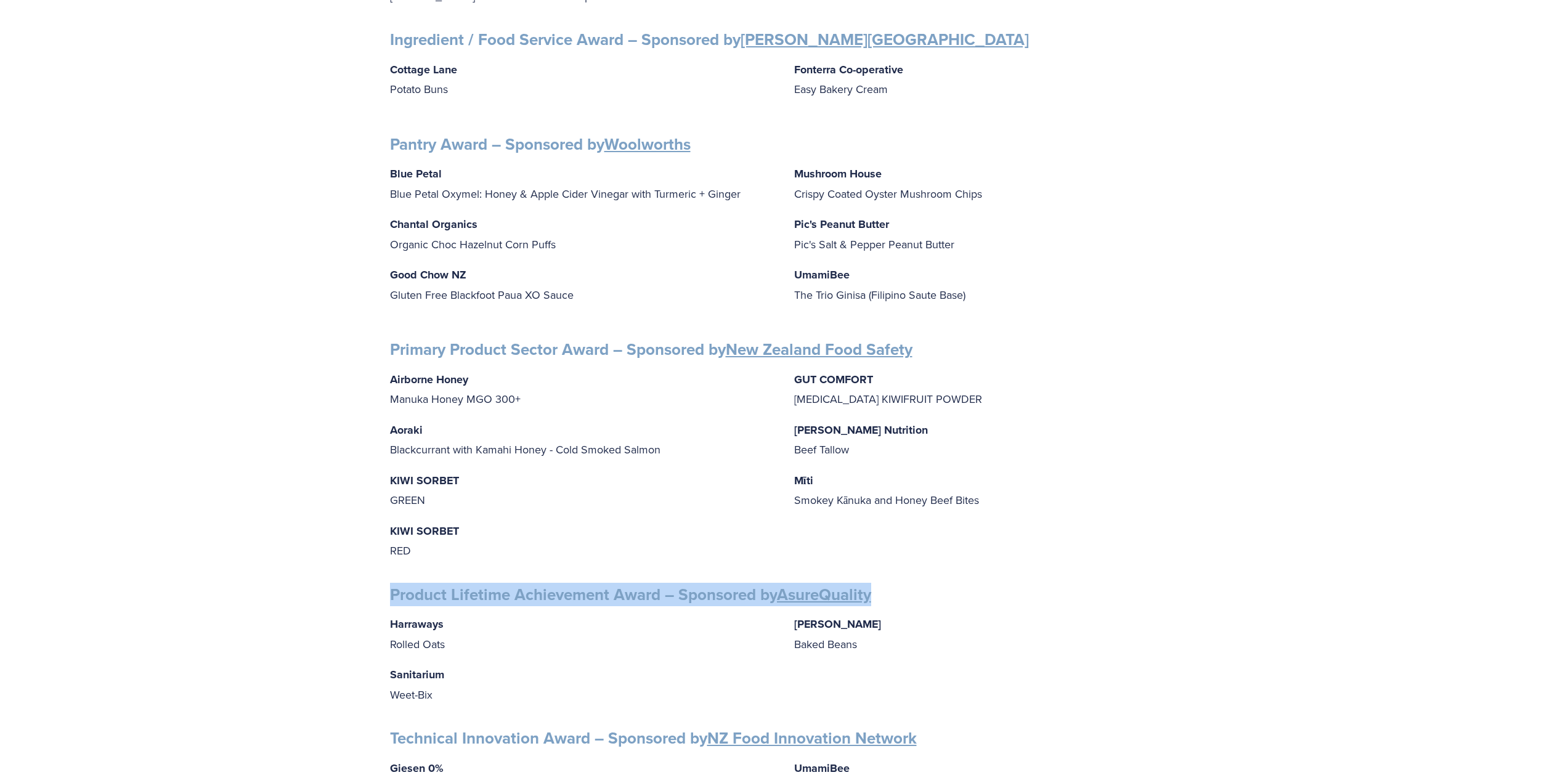
drag, startPoint x: 908, startPoint y: 582, endPoint x: 387, endPoint y: 566, distance: 521.2
copy strong "Product Lifetime Achievement Award – Sponsored by AsureQuality"
click at [446, 625] on p "Harraways Rolled Oats" at bounding box center [582, 634] width 384 height 40
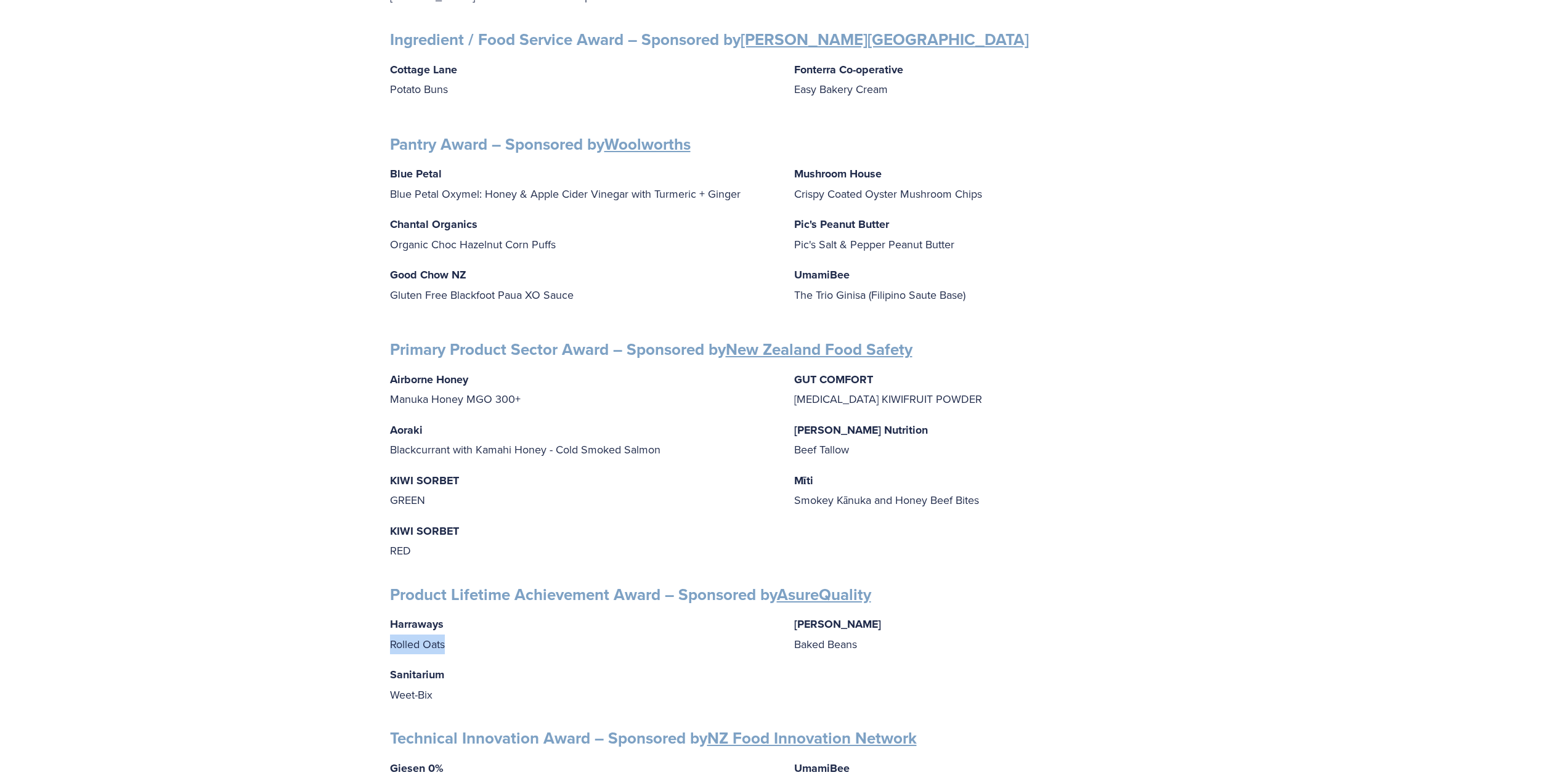
drag, startPoint x: 454, startPoint y: 633, endPoint x: 388, endPoint y: 629, distance: 66.1
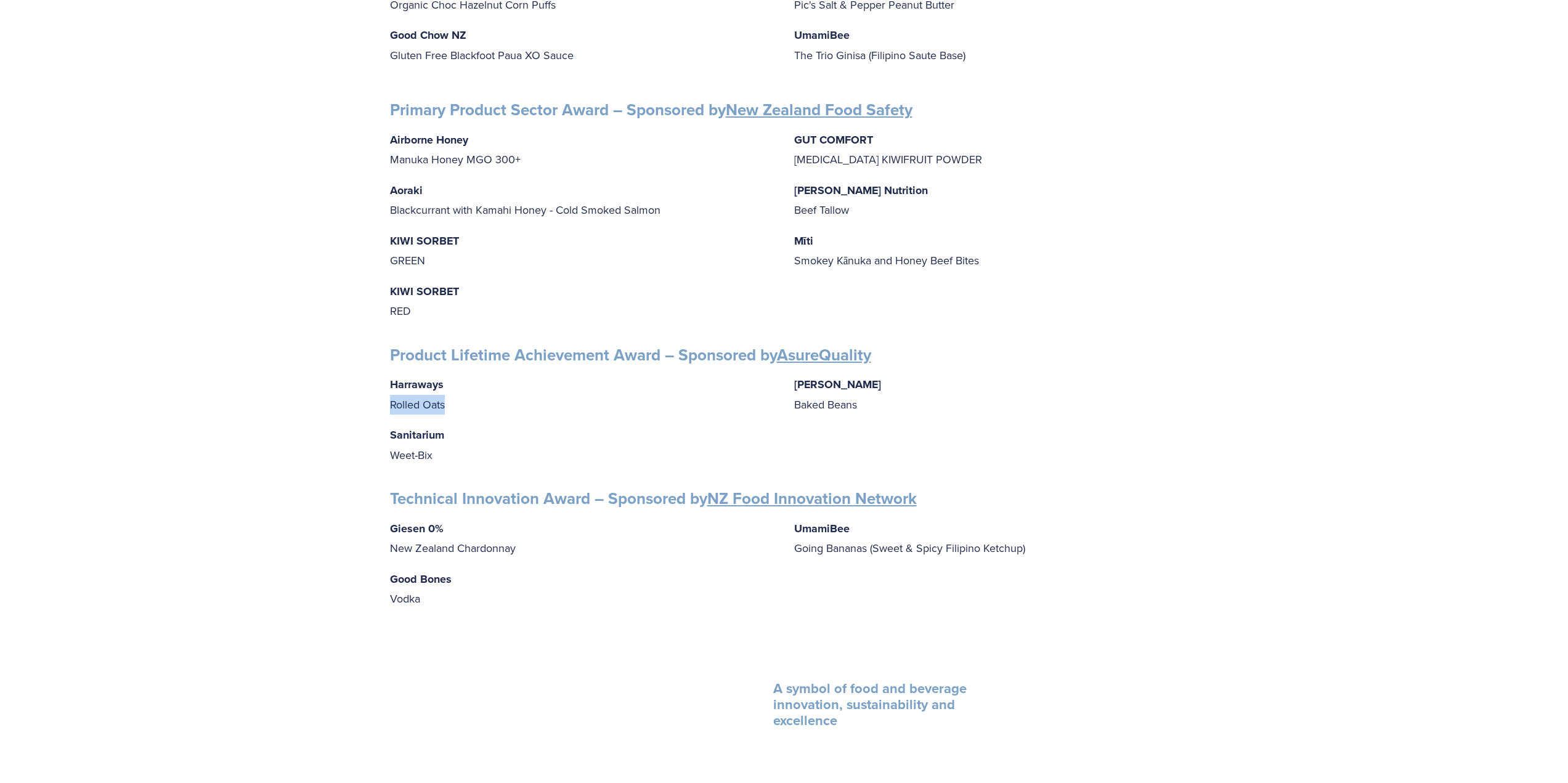
scroll to position [1663, 0]
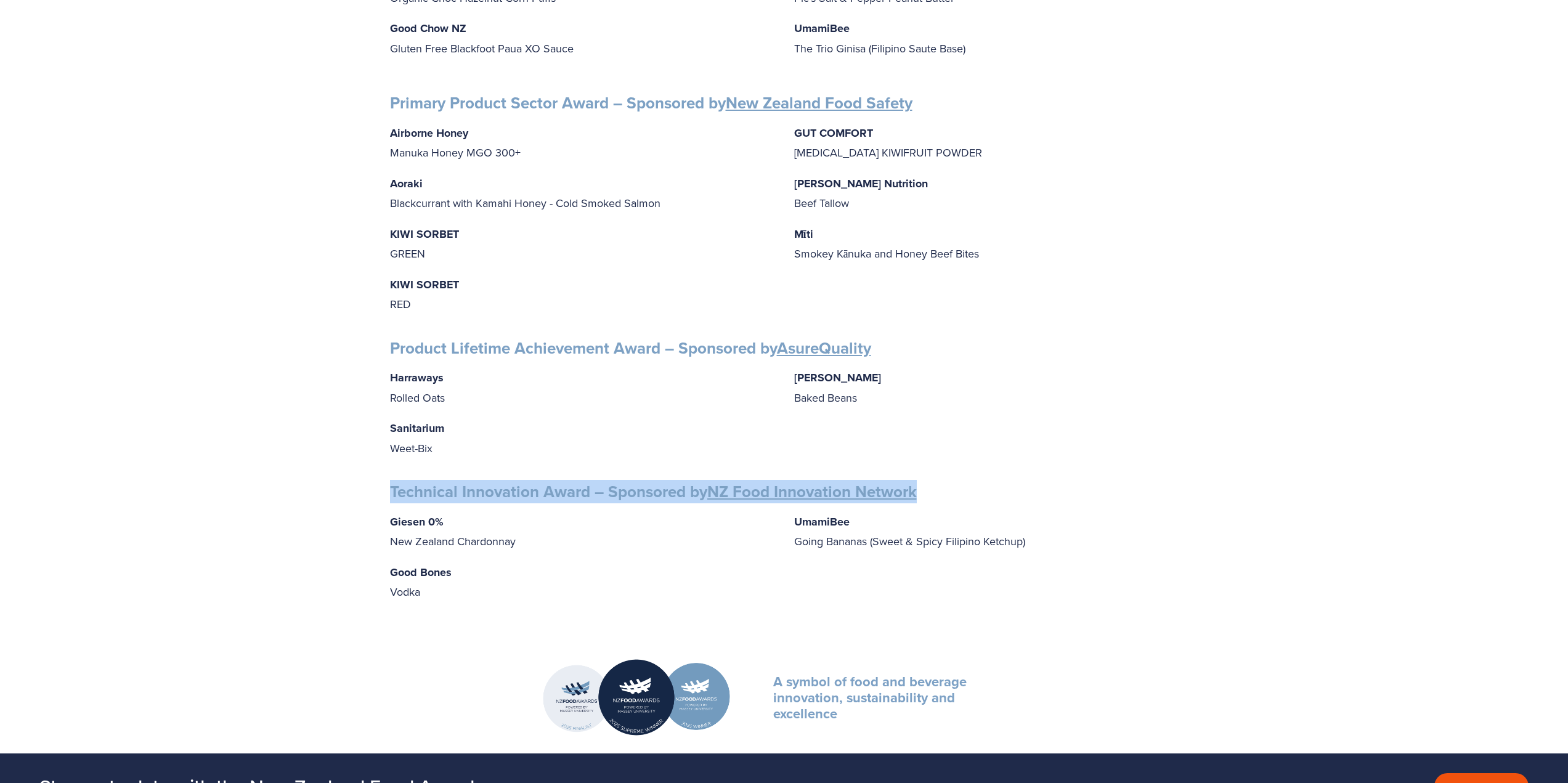
drag, startPoint x: 938, startPoint y: 477, endPoint x: 386, endPoint y: 474, distance: 552.0
click at [524, 531] on p "Giesen 0% New Zealand Chardonnay" at bounding box center [582, 531] width 384 height 40
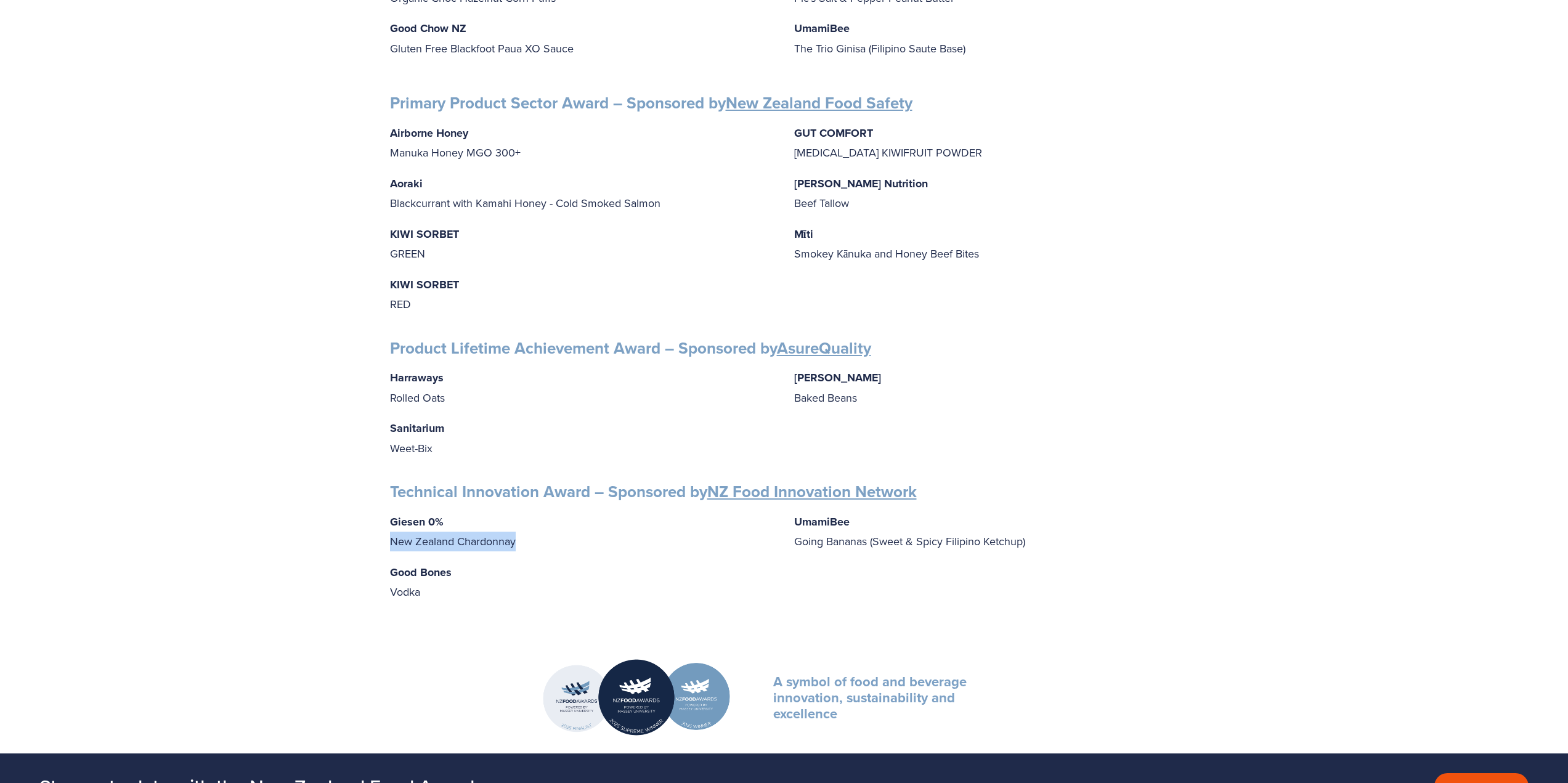
drag, startPoint x: 527, startPoint y: 533, endPoint x: 387, endPoint y: 531, distance: 140.0
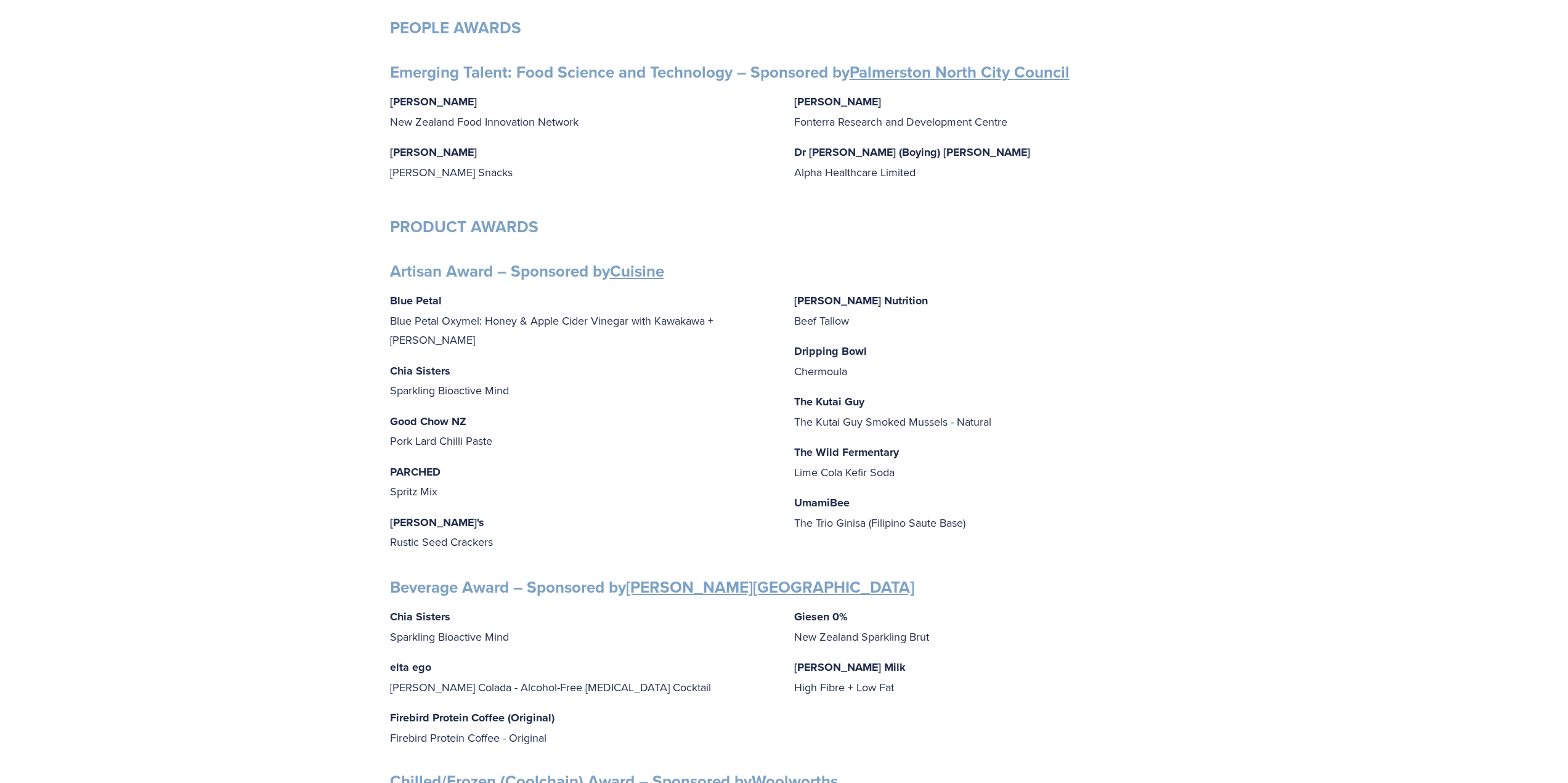
scroll to position [123, 0]
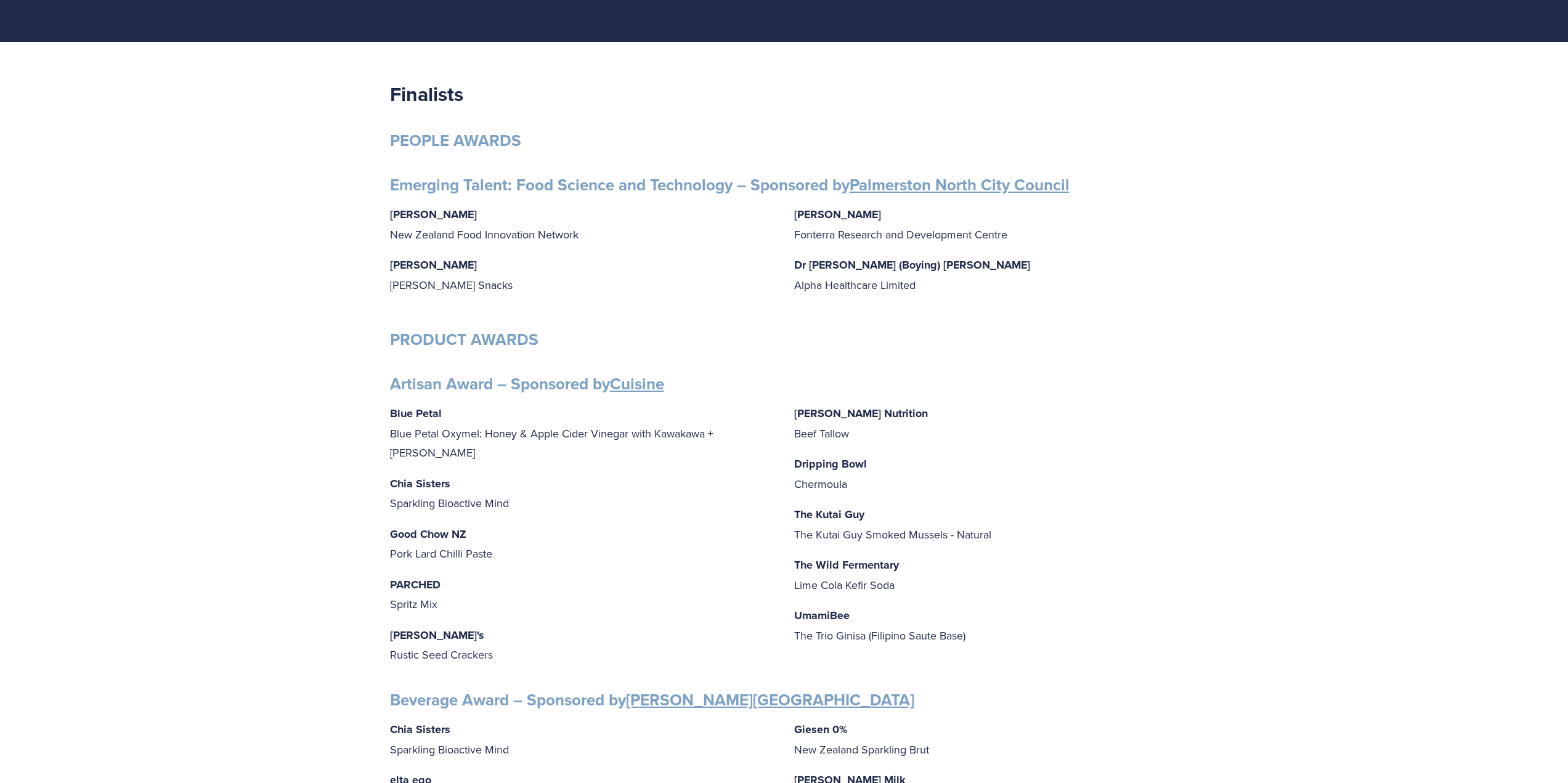
click at [391, 138] on strong "PEOPLE AWARDS" at bounding box center [456, 140] width 132 height 24
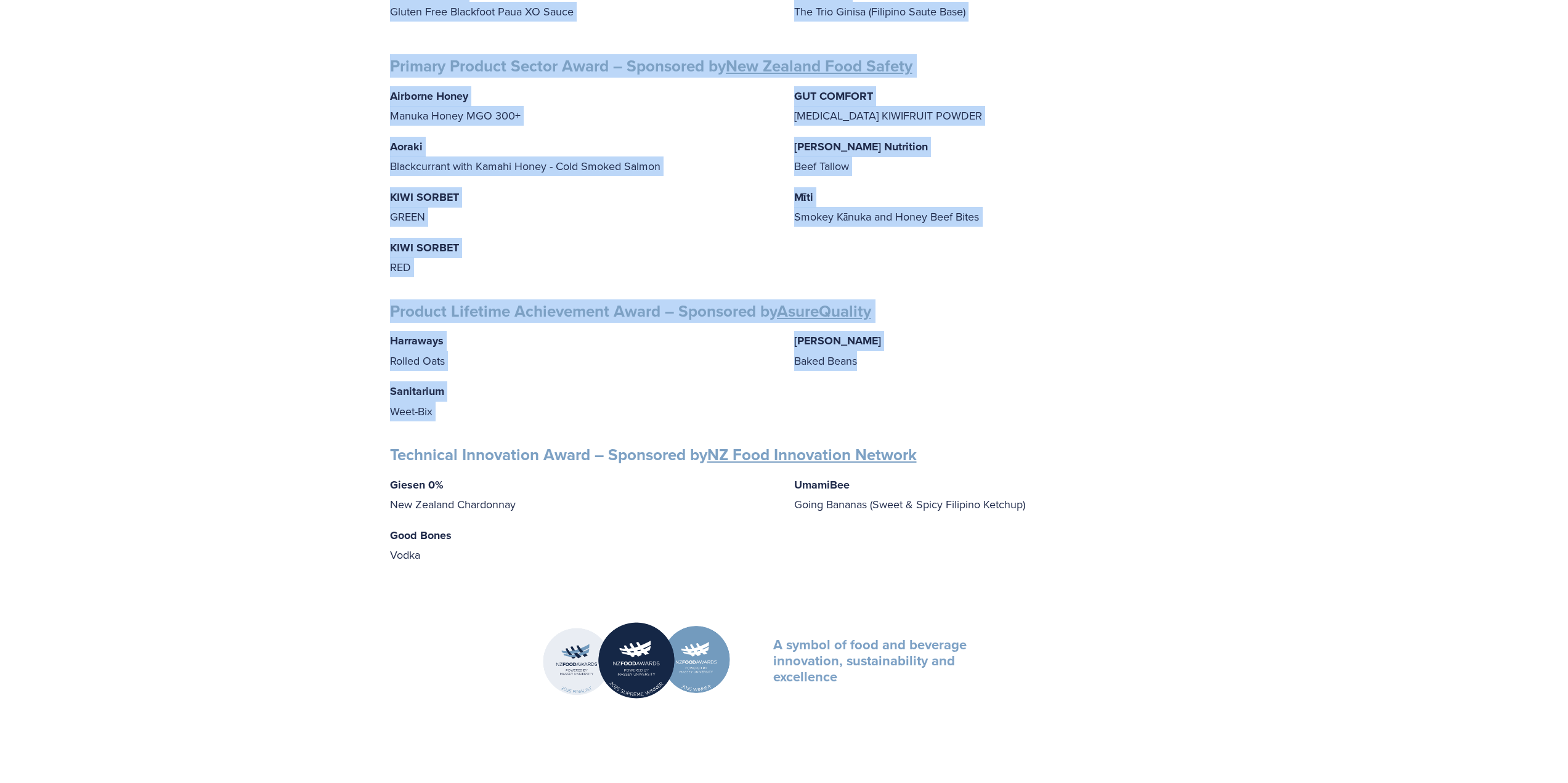
scroll to position [1724, 0]
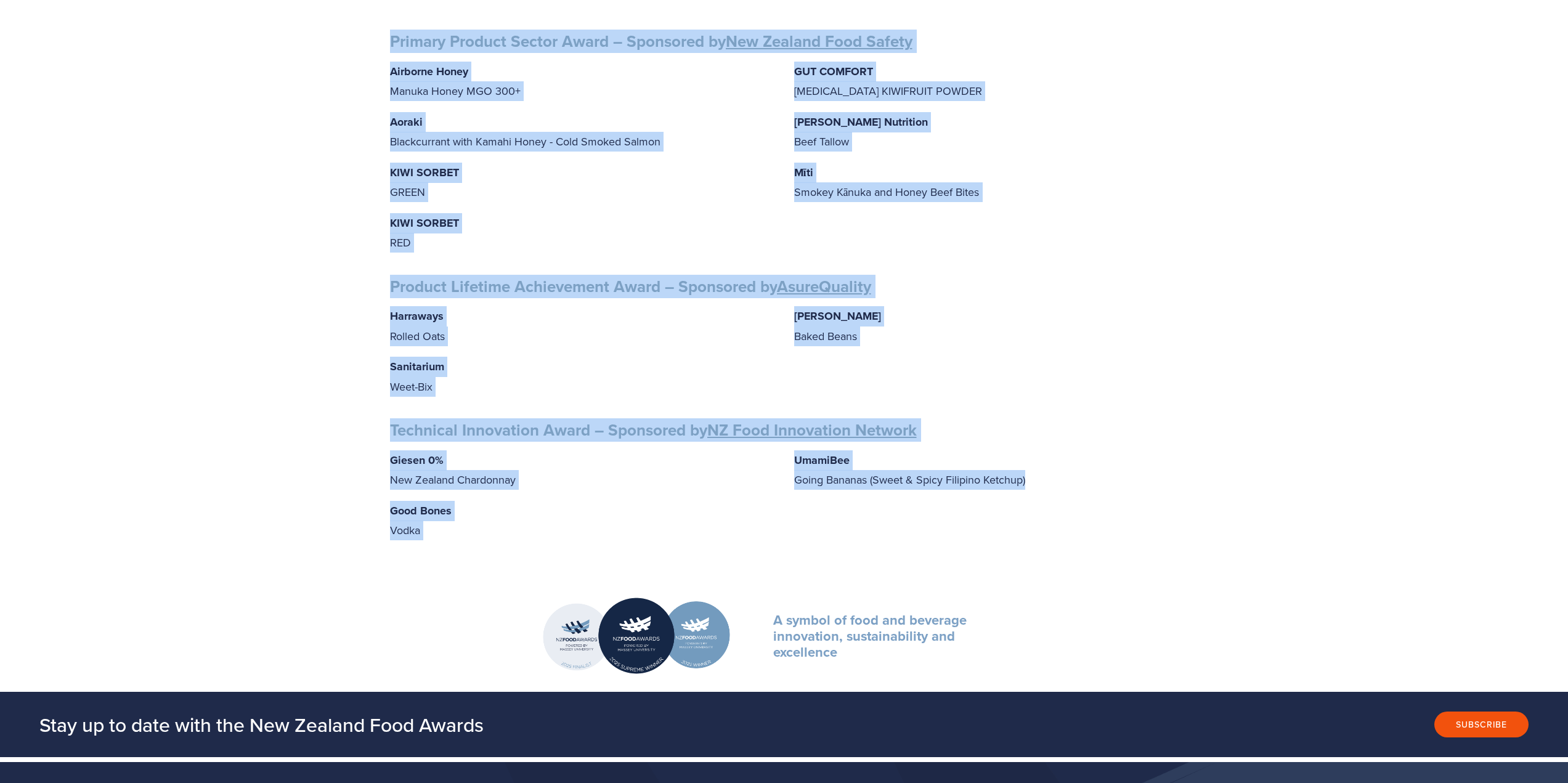
drag, startPoint x: 392, startPoint y: 89, endPoint x: 1042, endPoint y: 479, distance: 758.0
